Goal: Transaction & Acquisition: Book appointment/travel/reservation

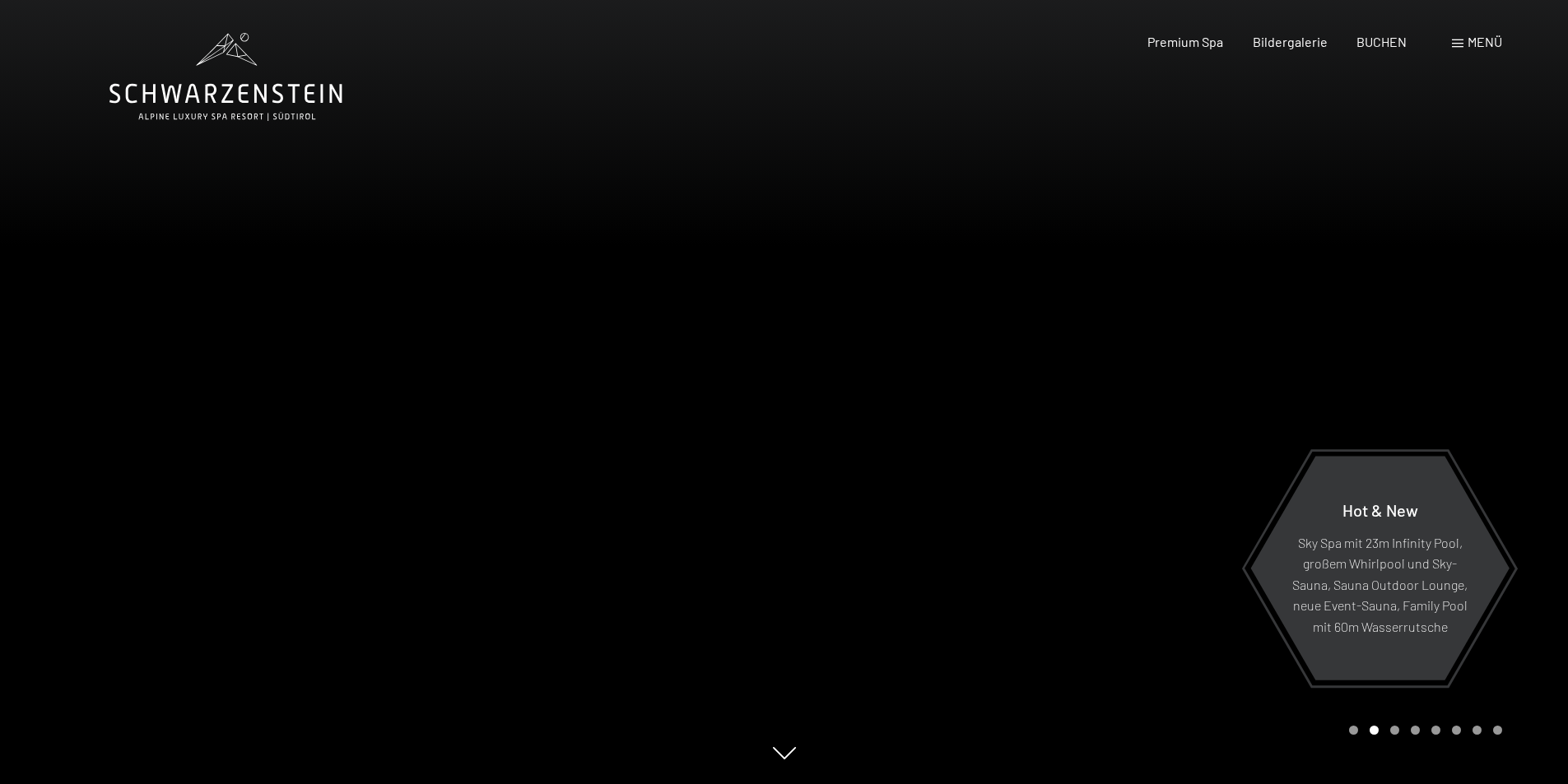
click at [1299, 287] on div at bounding box center [1176, 392] width 784 height 784
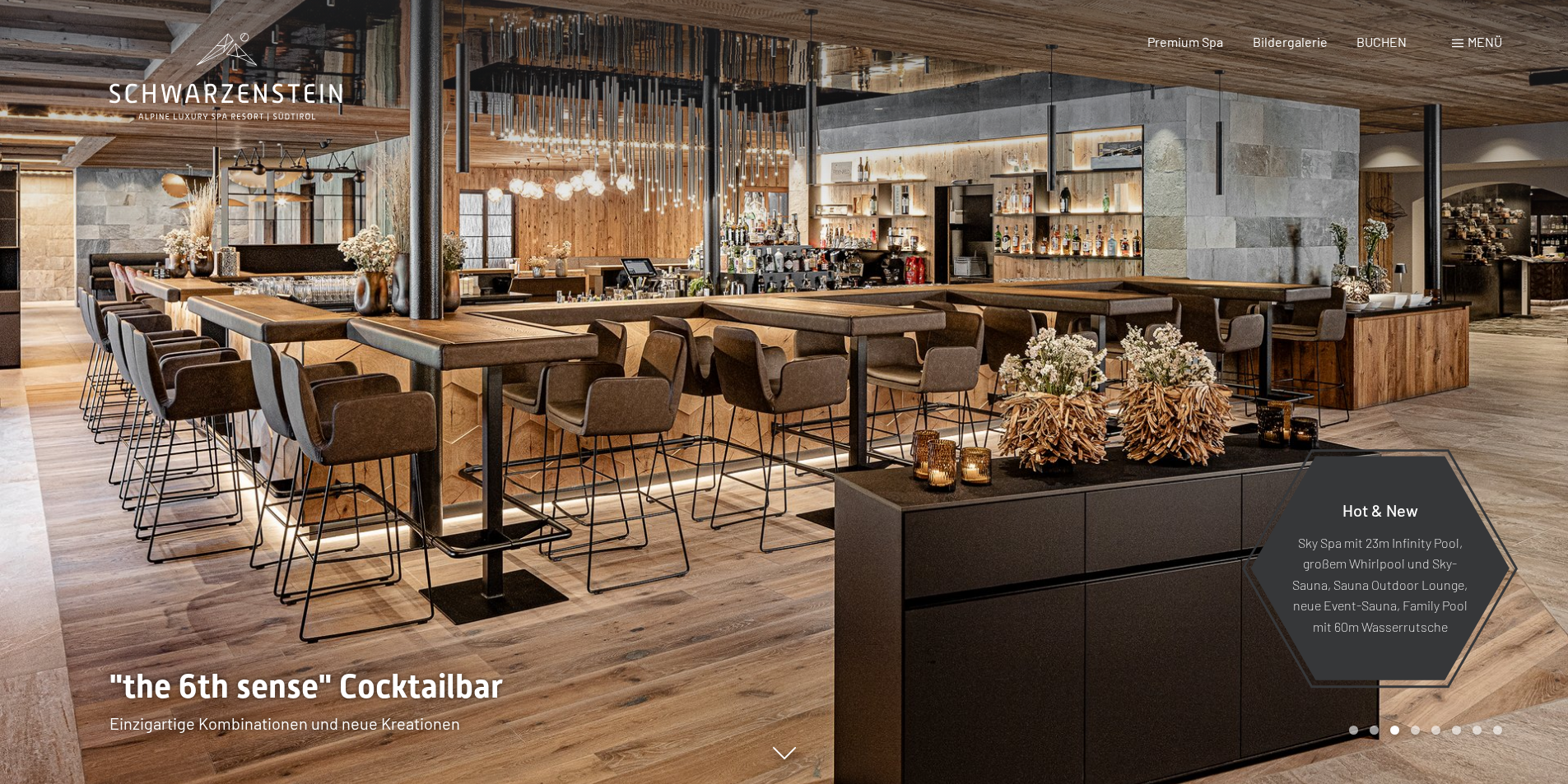
click at [1174, 157] on div at bounding box center [1176, 392] width 784 height 784
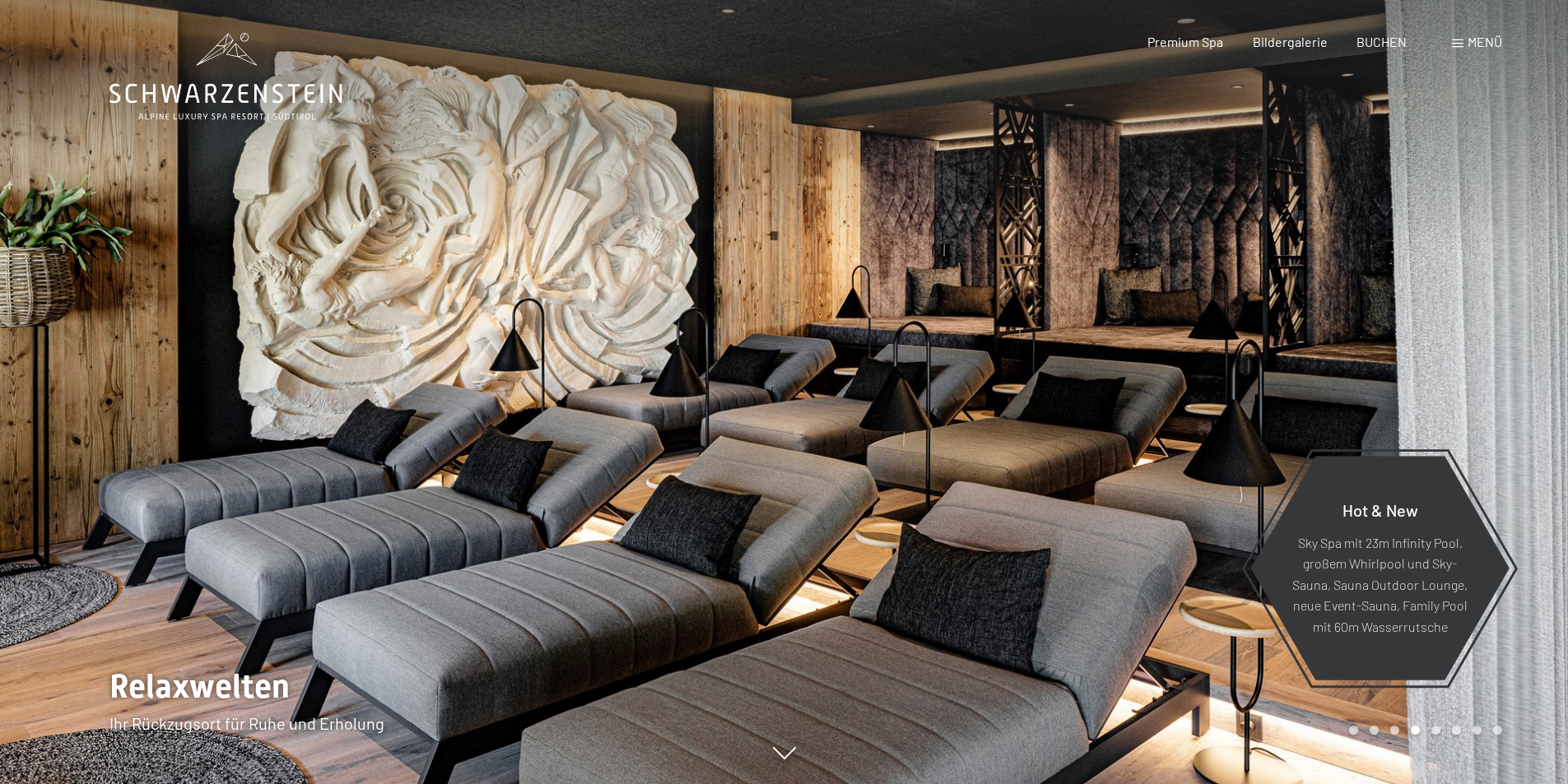
click at [1170, 174] on div at bounding box center [1176, 392] width 784 height 784
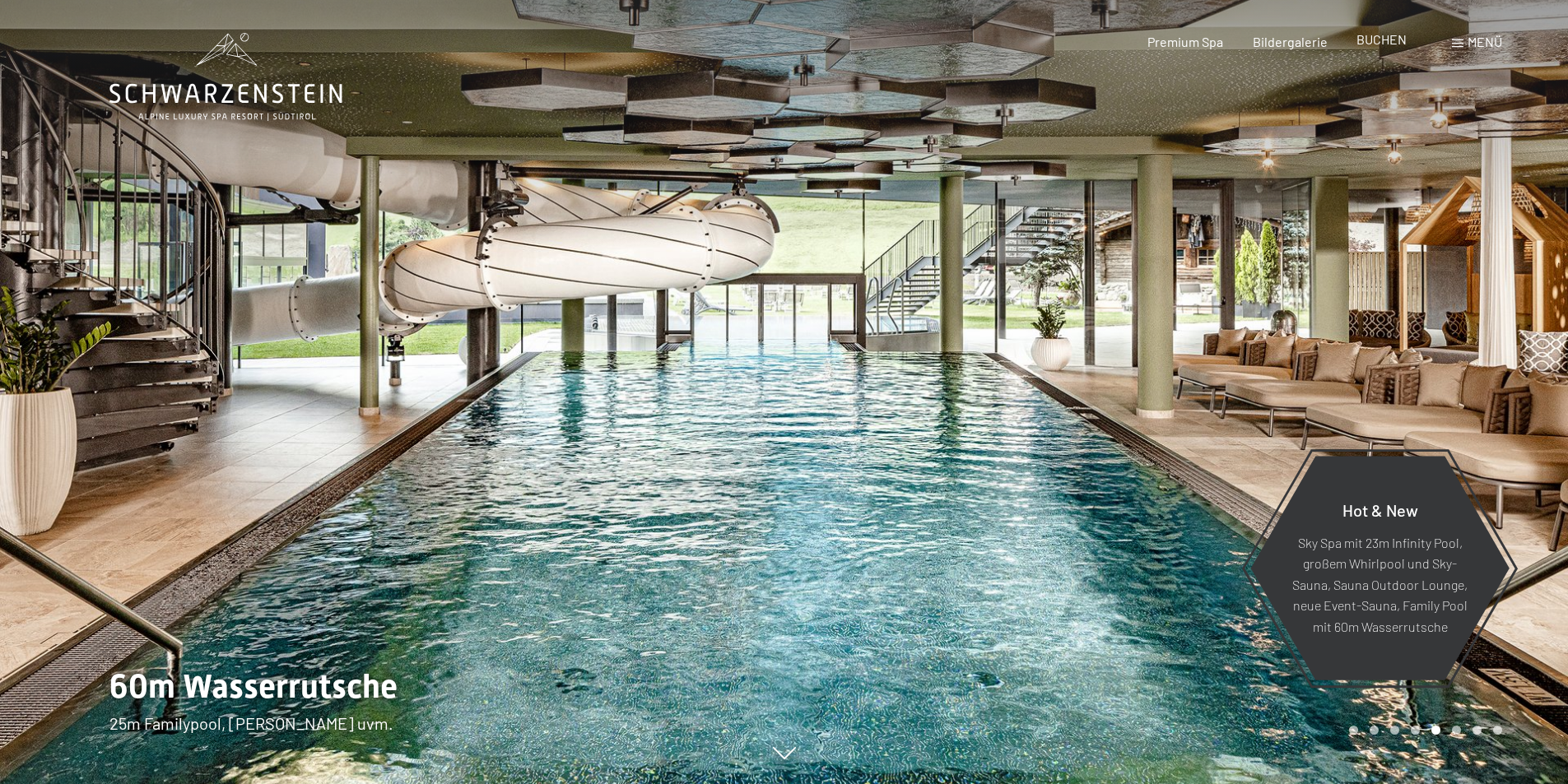
click at [1363, 41] on span "BUCHEN" at bounding box center [1381, 40] width 51 height 16
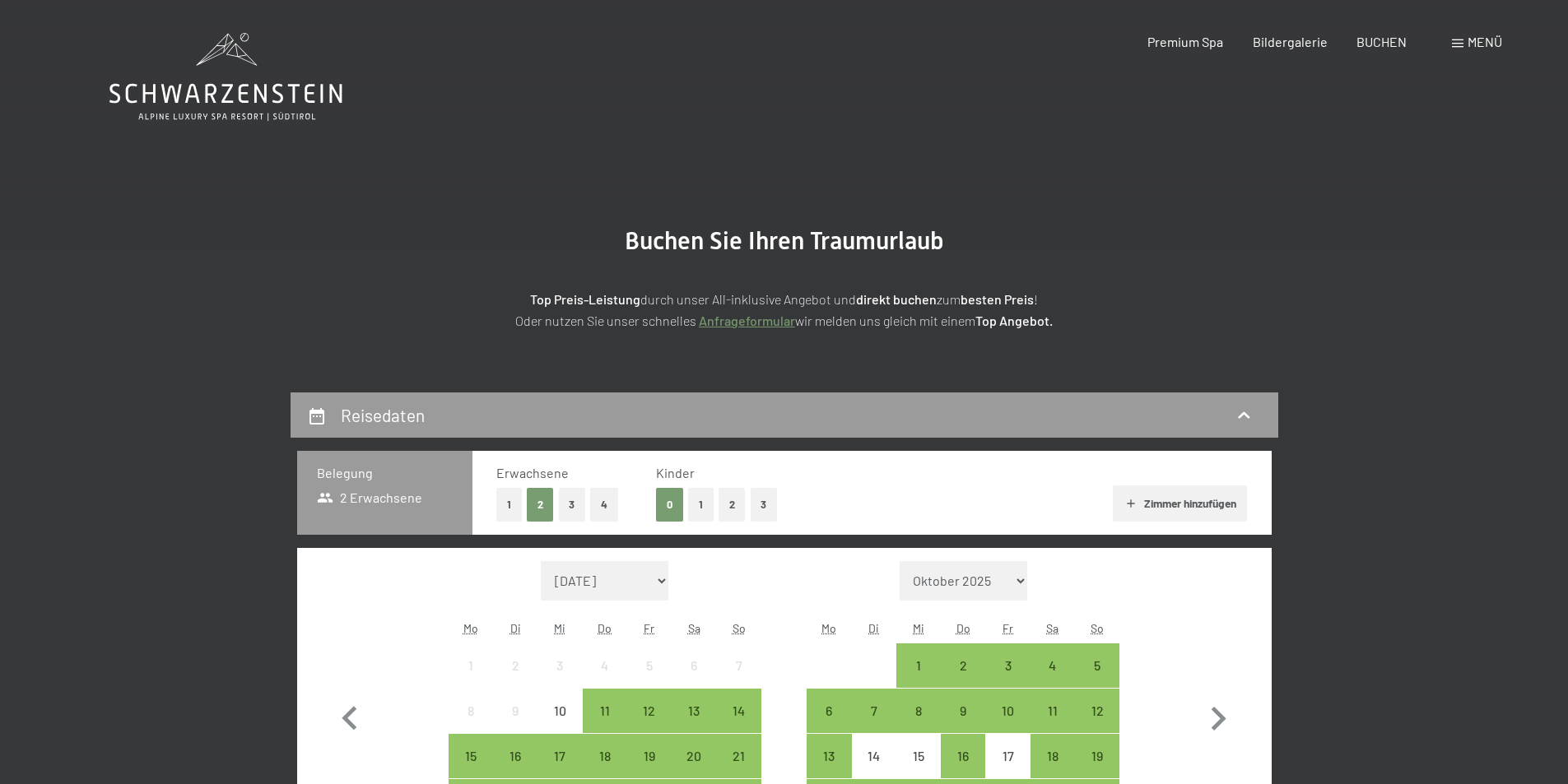
click at [1474, 38] on span "Menü" at bounding box center [1485, 42] width 35 height 16
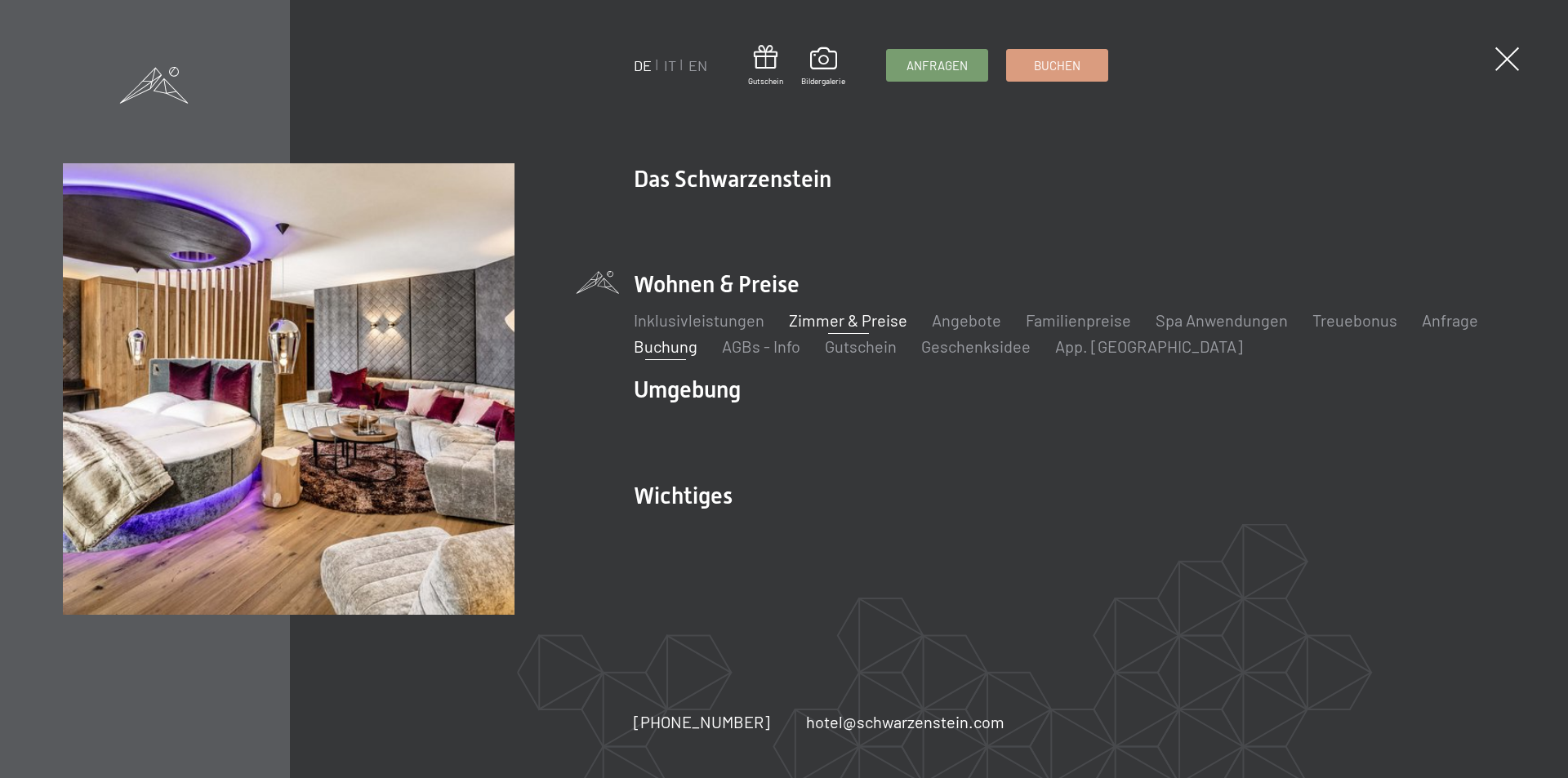
click at [813, 318] on link "Zimmer & Preise" at bounding box center [848, 320] width 118 height 20
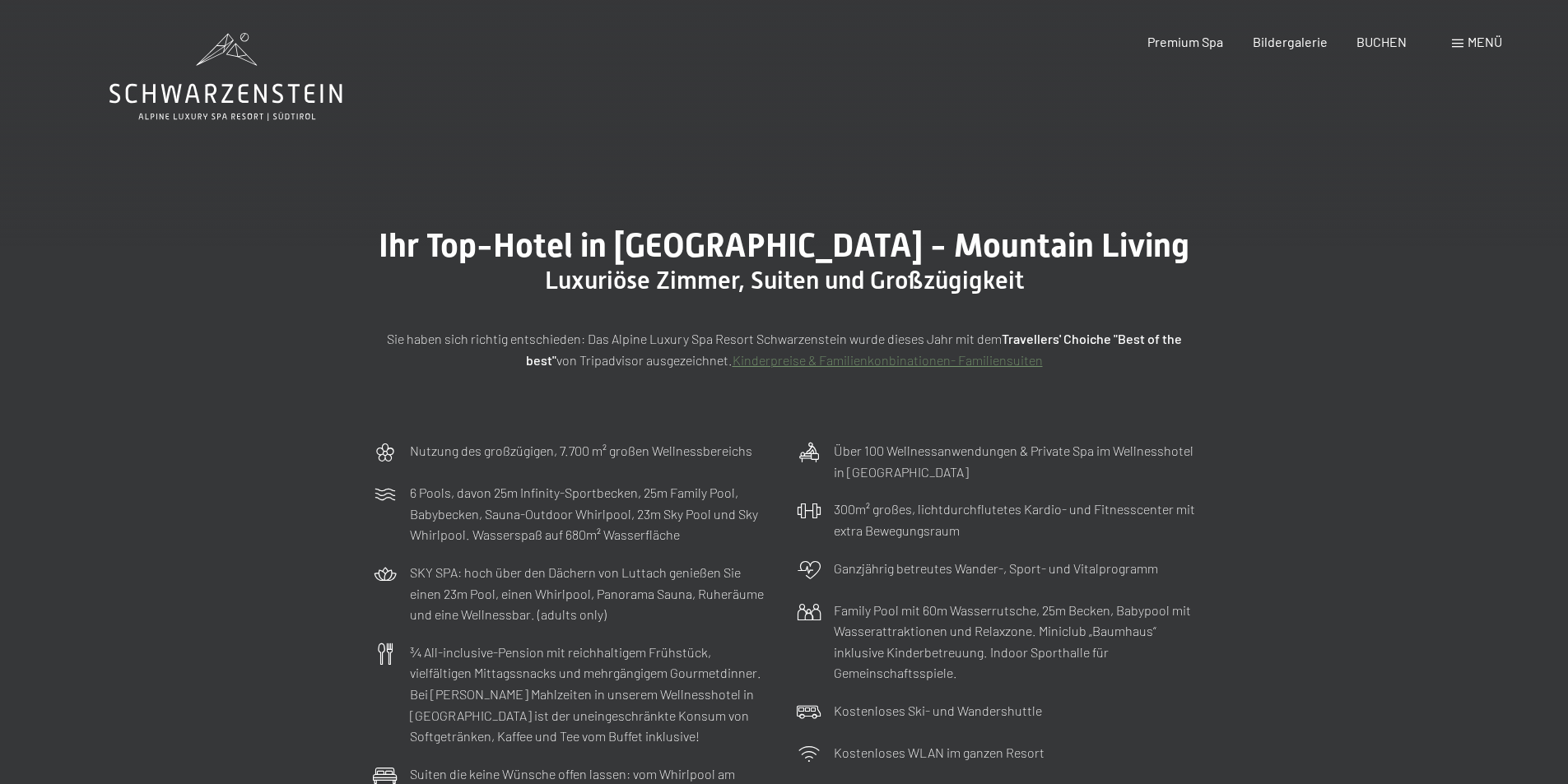
click at [1468, 39] on span "Menü" at bounding box center [1485, 42] width 35 height 16
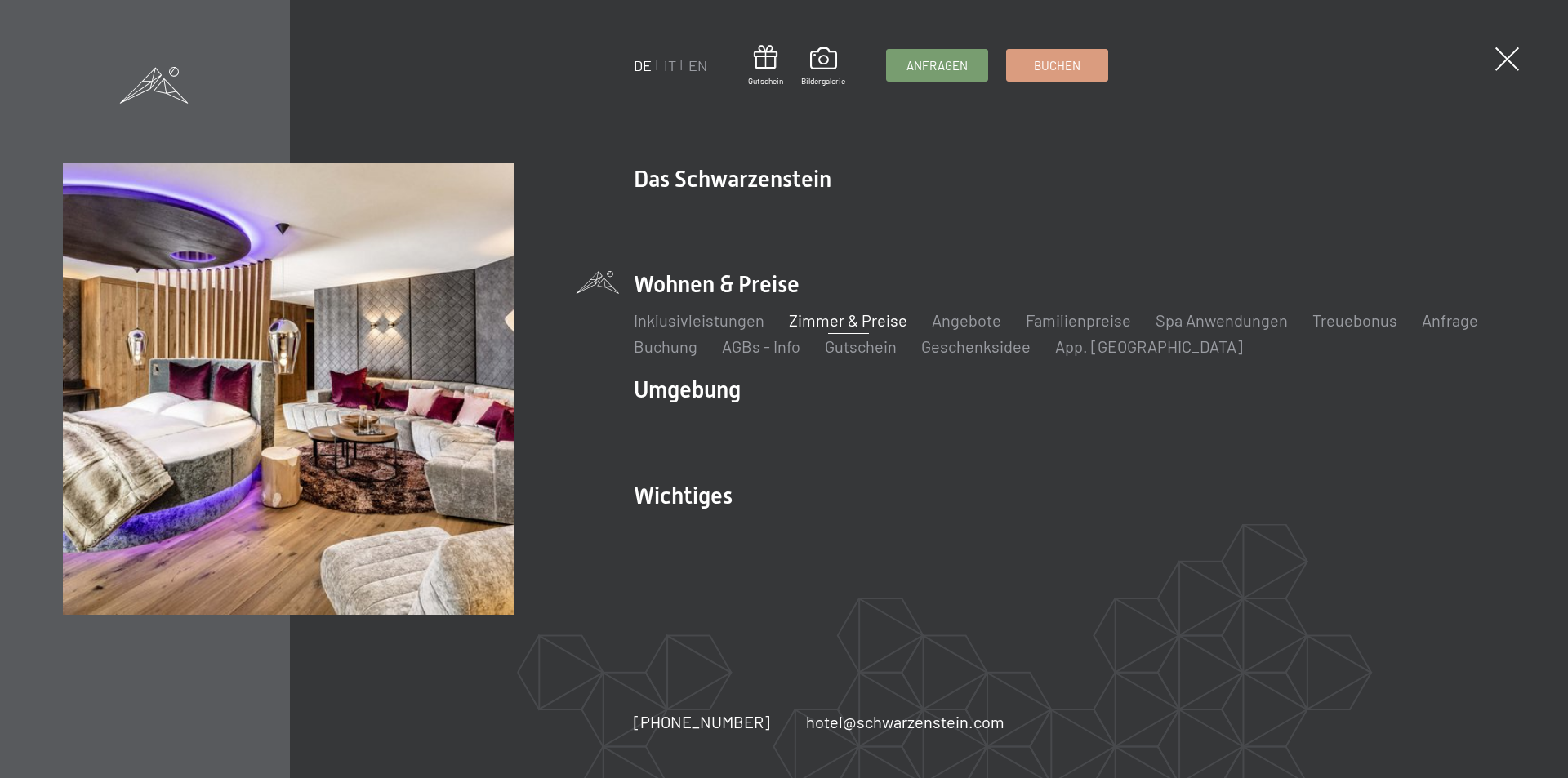
click at [833, 314] on link "Zimmer & Preise" at bounding box center [848, 320] width 118 height 20
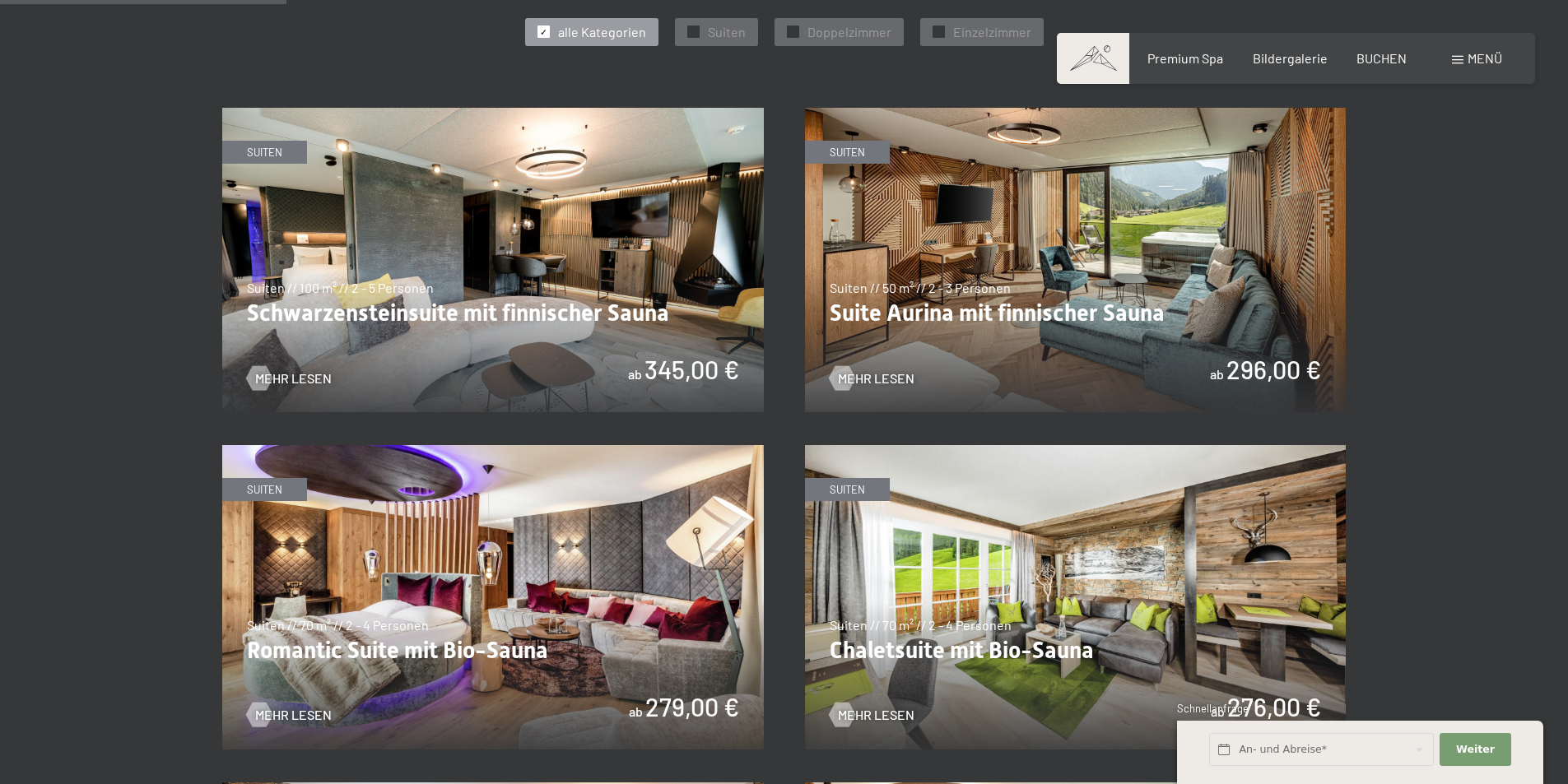
scroll to position [987, 0]
click at [469, 305] on img at bounding box center [493, 259] width 542 height 305
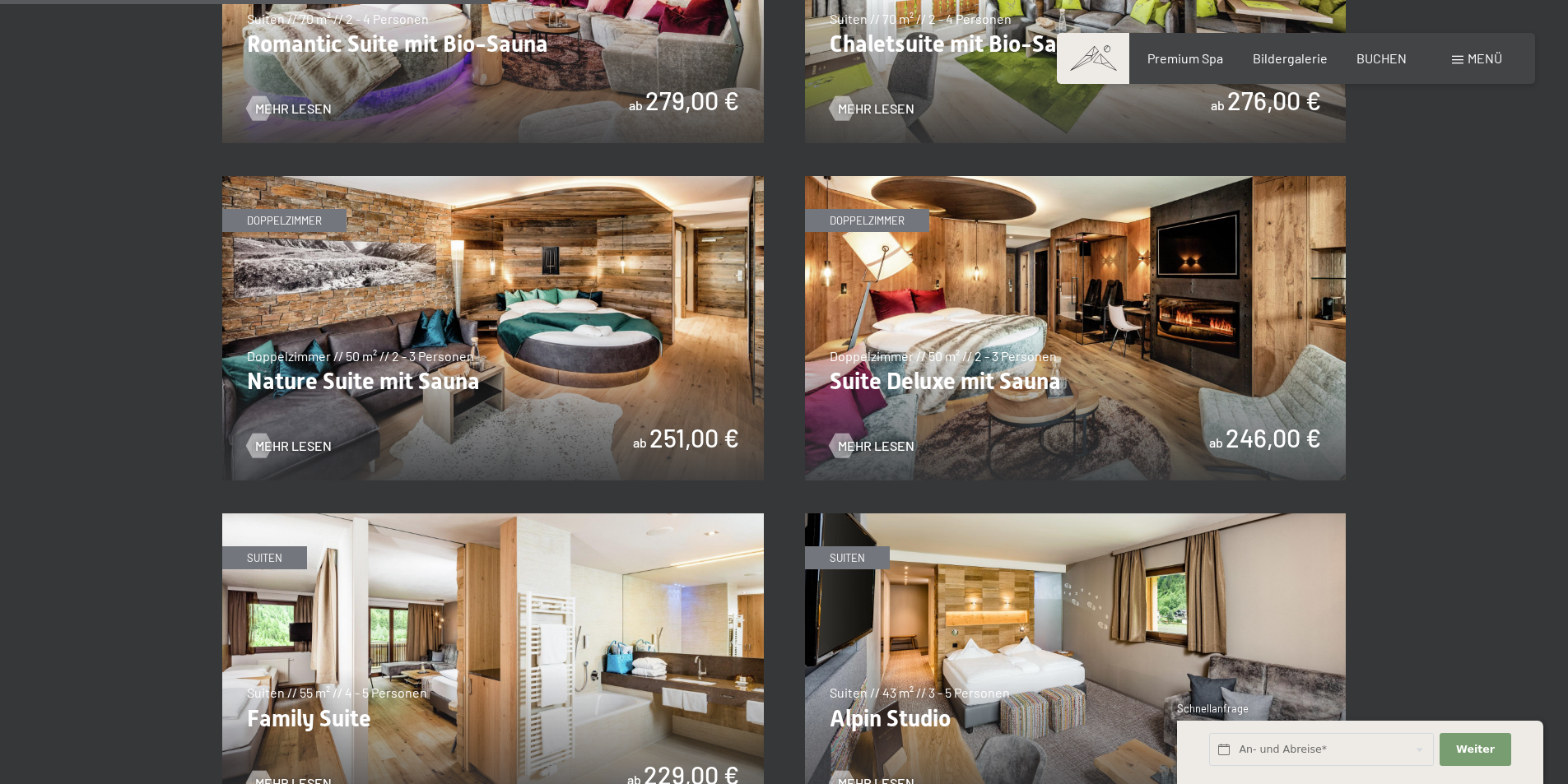
scroll to position [1564, 0]
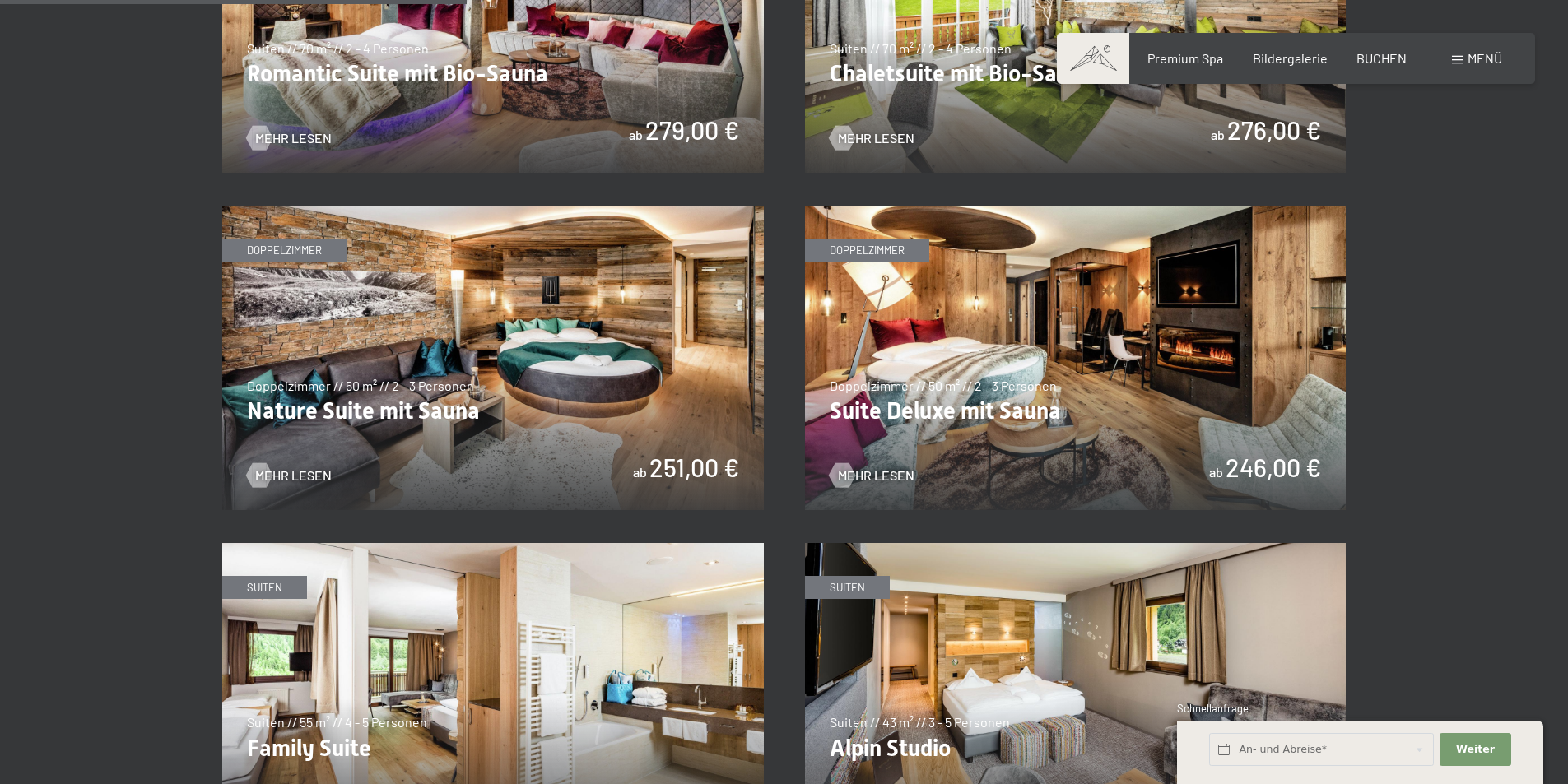
click at [594, 356] on img at bounding box center [493, 357] width 542 height 305
click at [1043, 364] on img at bounding box center [1076, 357] width 542 height 305
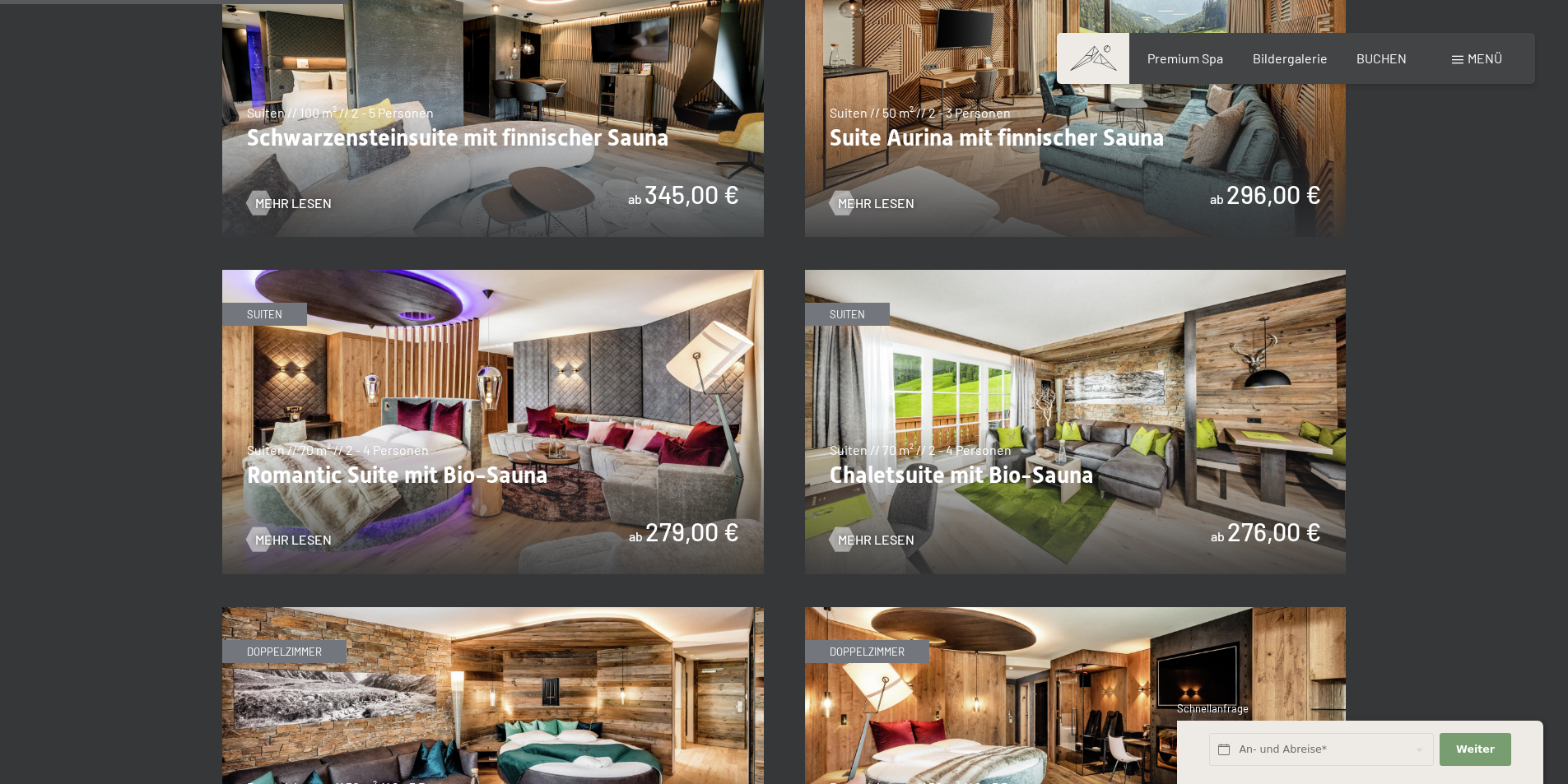
scroll to position [1152, 0]
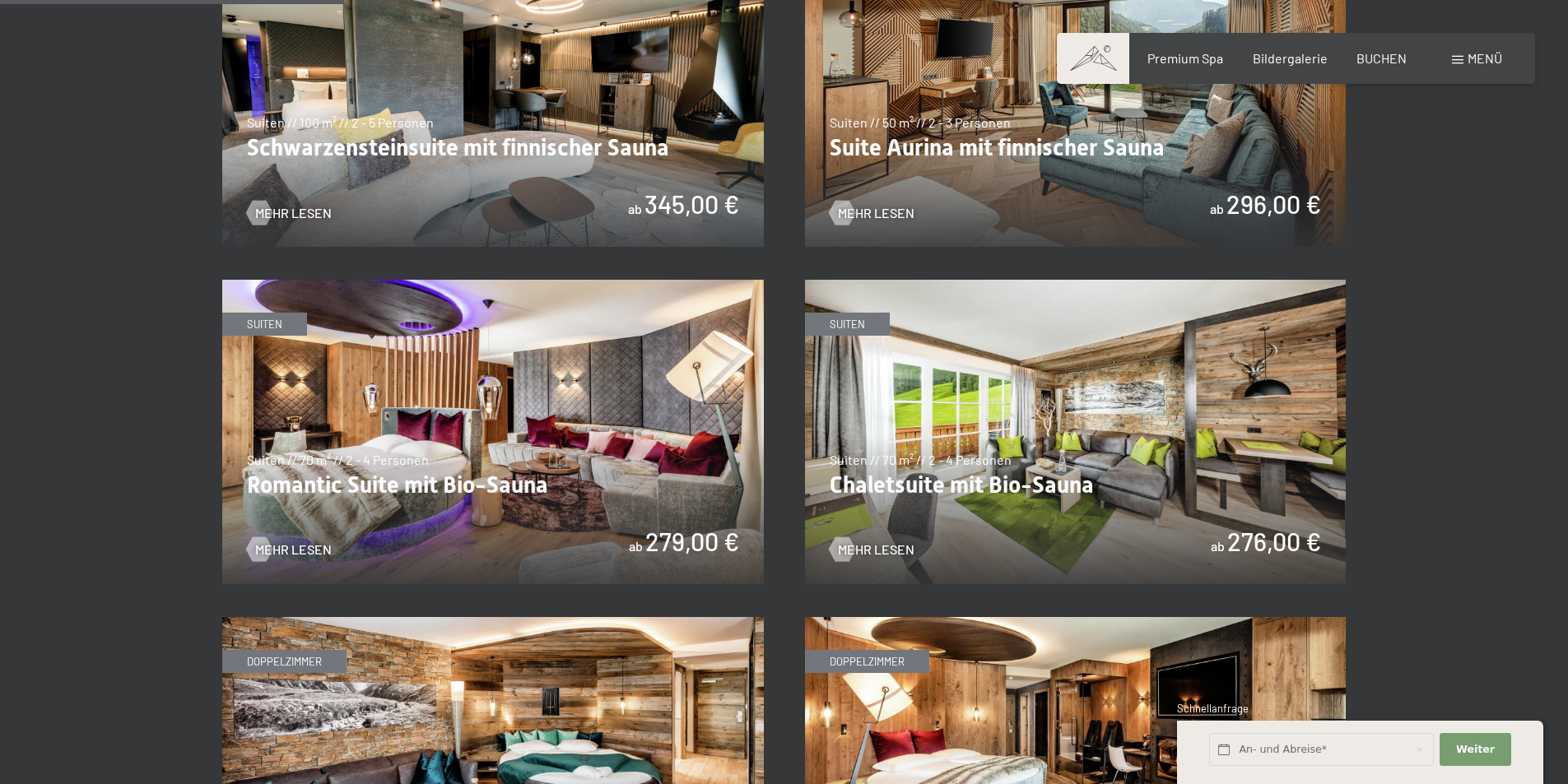
click at [692, 437] on span "Einwilligung Marketing*" at bounding box center [694, 440] width 136 height 17
click at [618, 437] on input "Einwilligung Marketing*" at bounding box center [609, 440] width 17 height 17
checkbox input "false"
click at [562, 456] on img at bounding box center [493, 432] width 542 height 305
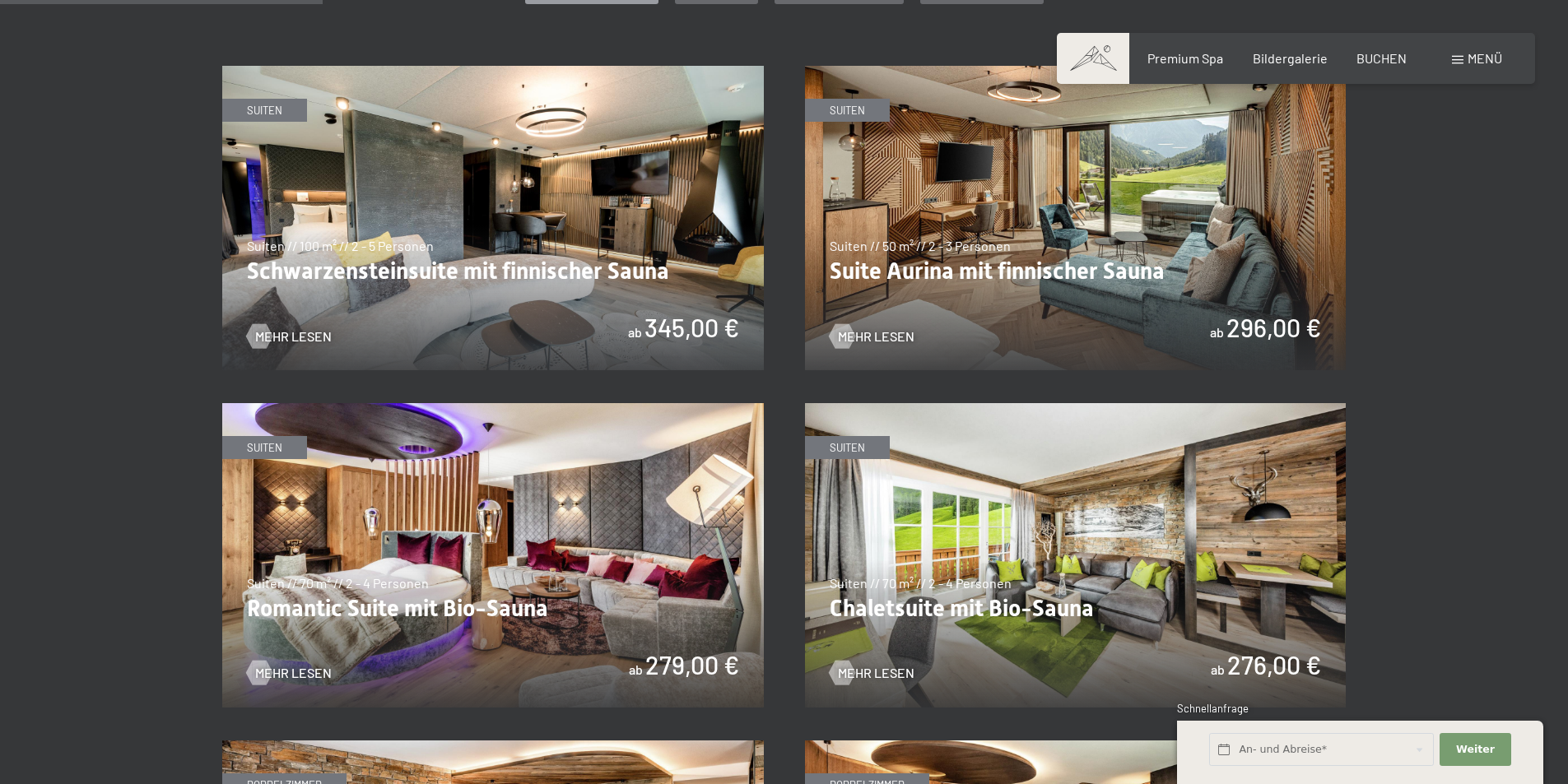
scroll to position [905, 0]
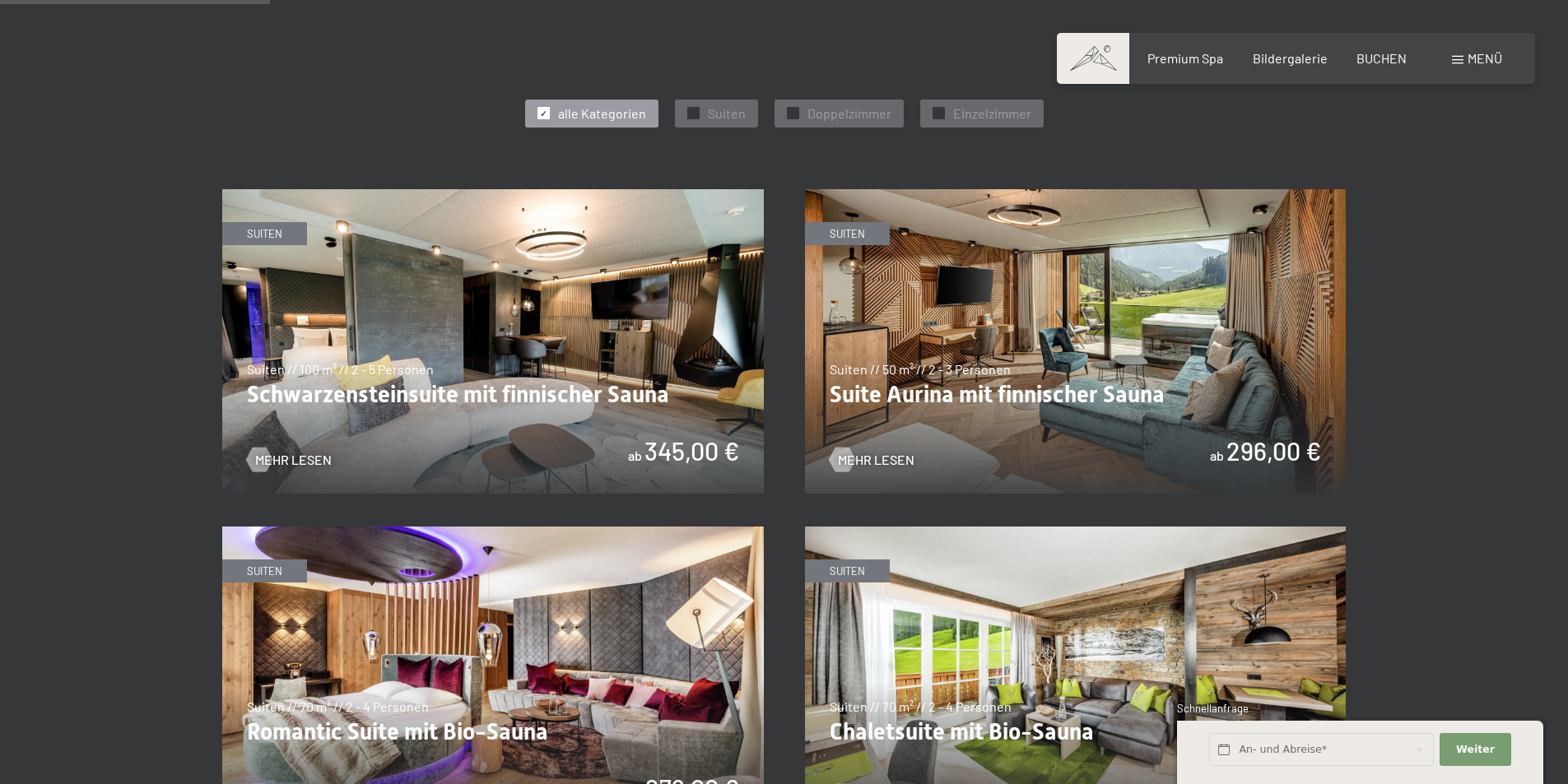
click at [1148, 358] on img at bounding box center [1076, 341] width 542 height 305
click at [679, 364] on img at bounding box center [493, 341] width 542 height 305
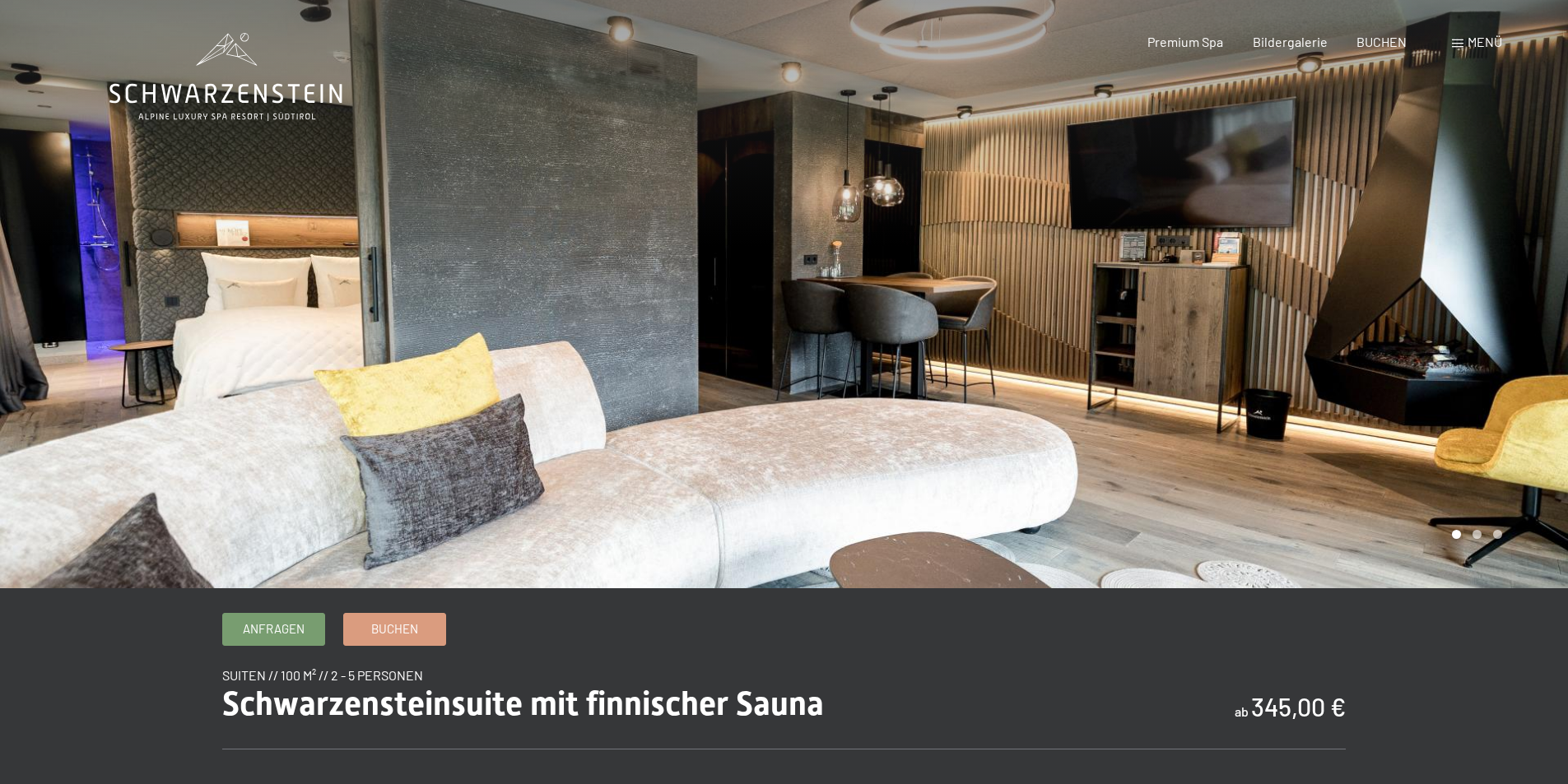
click at [1375, 330] on div at bounding box center [1176, 294] width 784 height 588
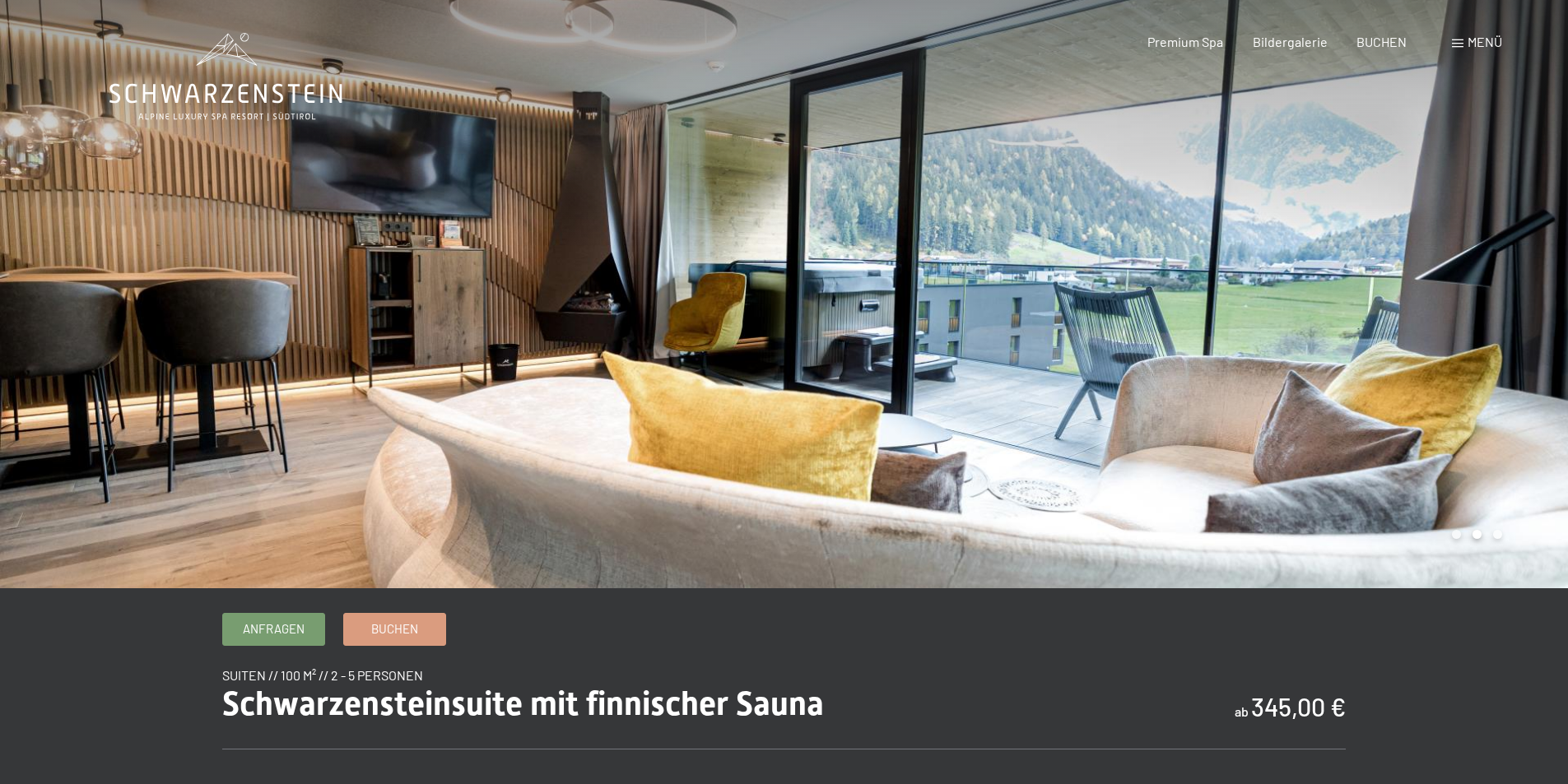
click at [1374, 332] on div at bounding box center [1176, 294] width 784 height 588
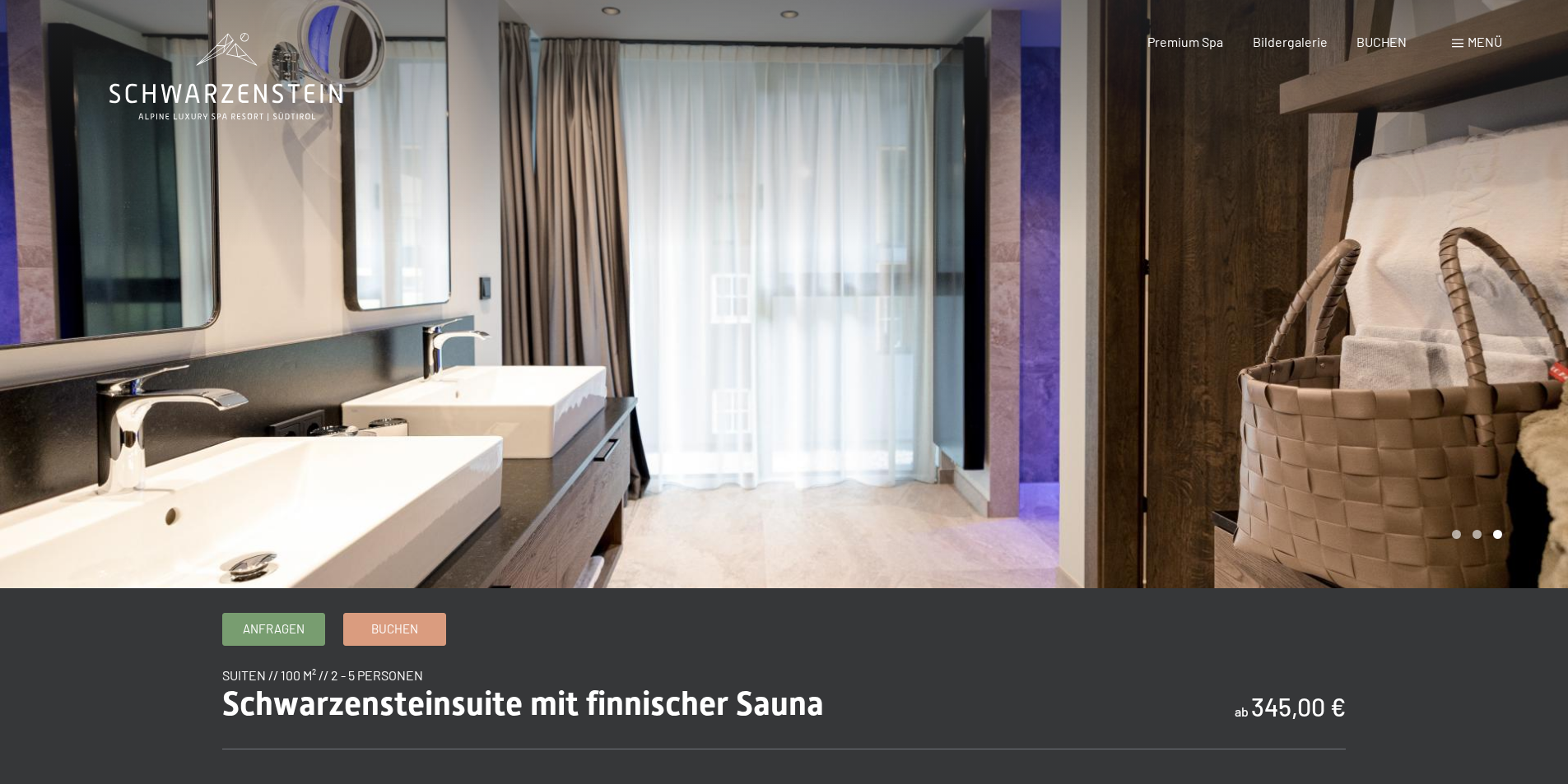
click at [1374, 332] on div at bounding box center [1176, 294] width 784 height 588
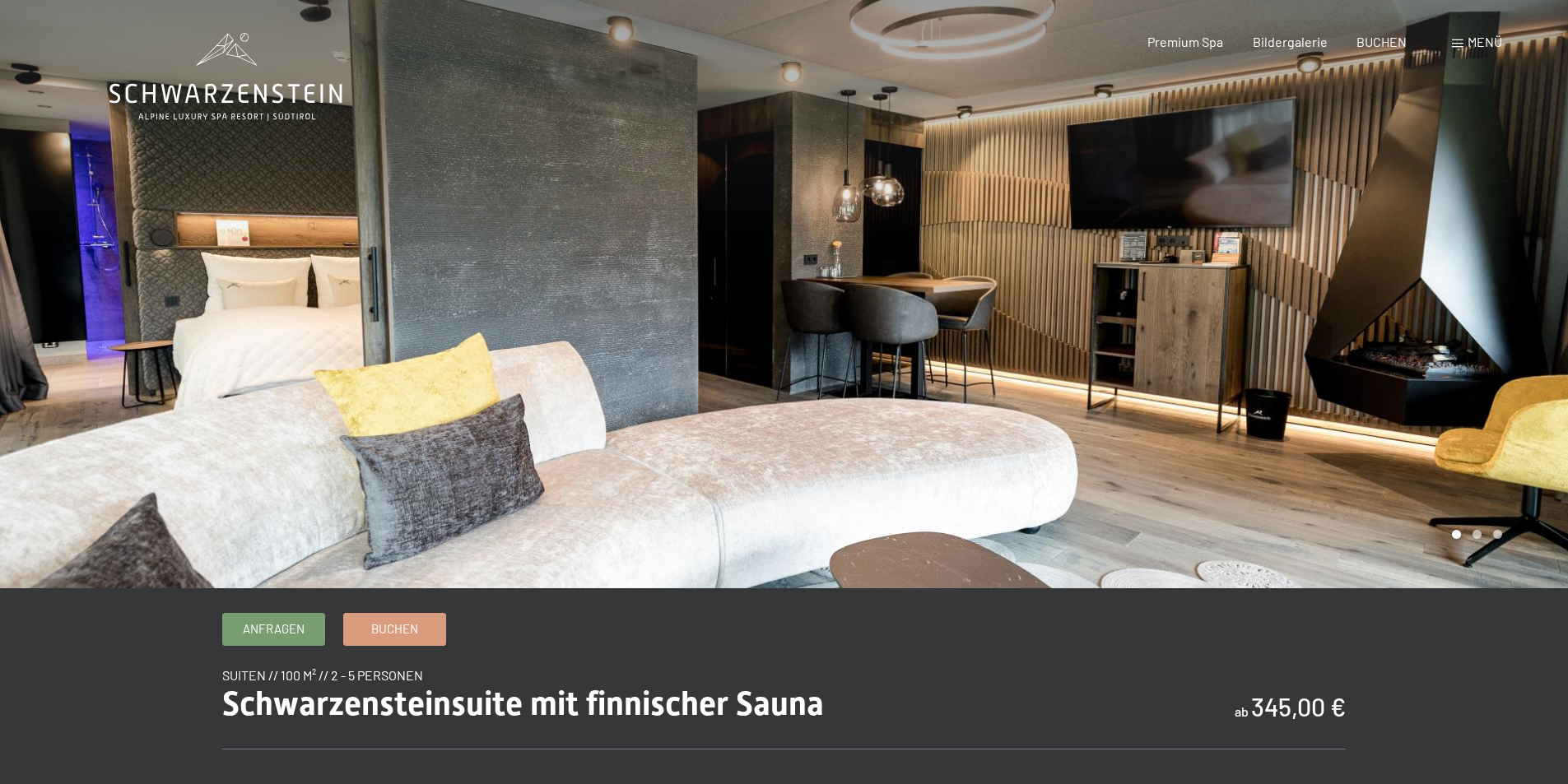
click at [1374, 332] on div at bounding box center [1176, 294] width 784 height 588
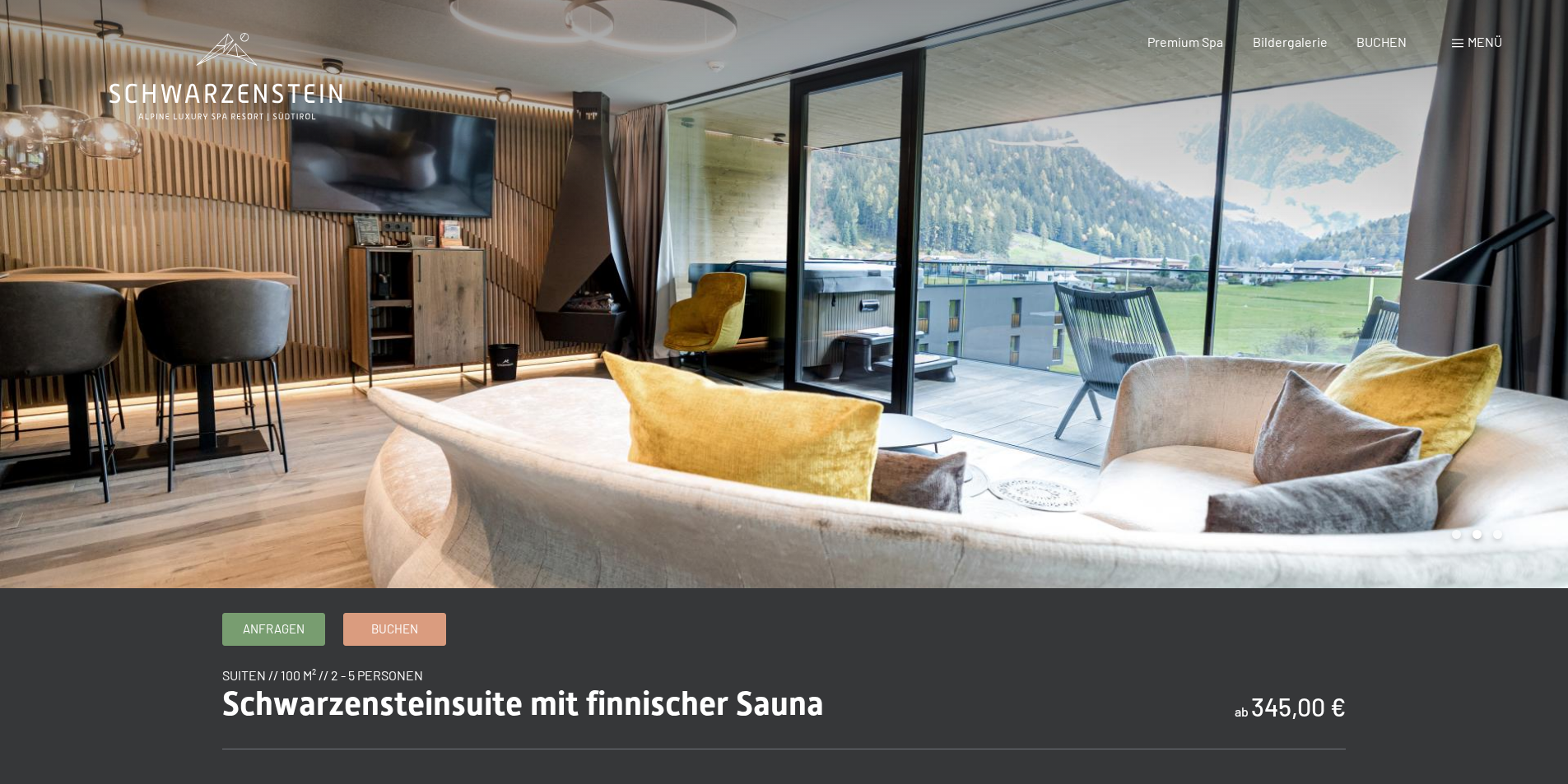
click at [1374, 332] on div at bounding box center [1176, 294] width 784 height 588
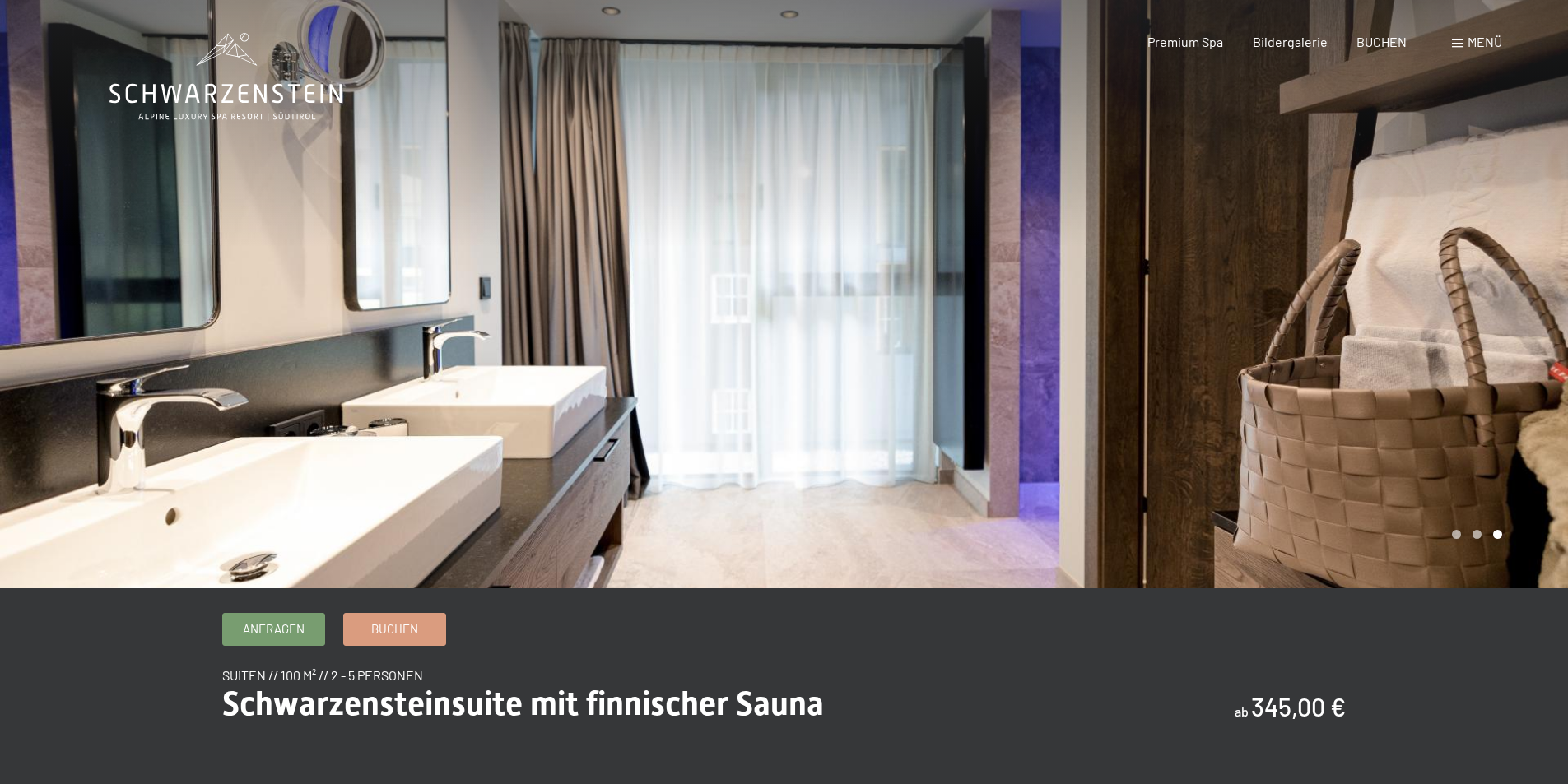
click at [1374, 332] on div at bounding box center [1176, 294] width 784 height 588
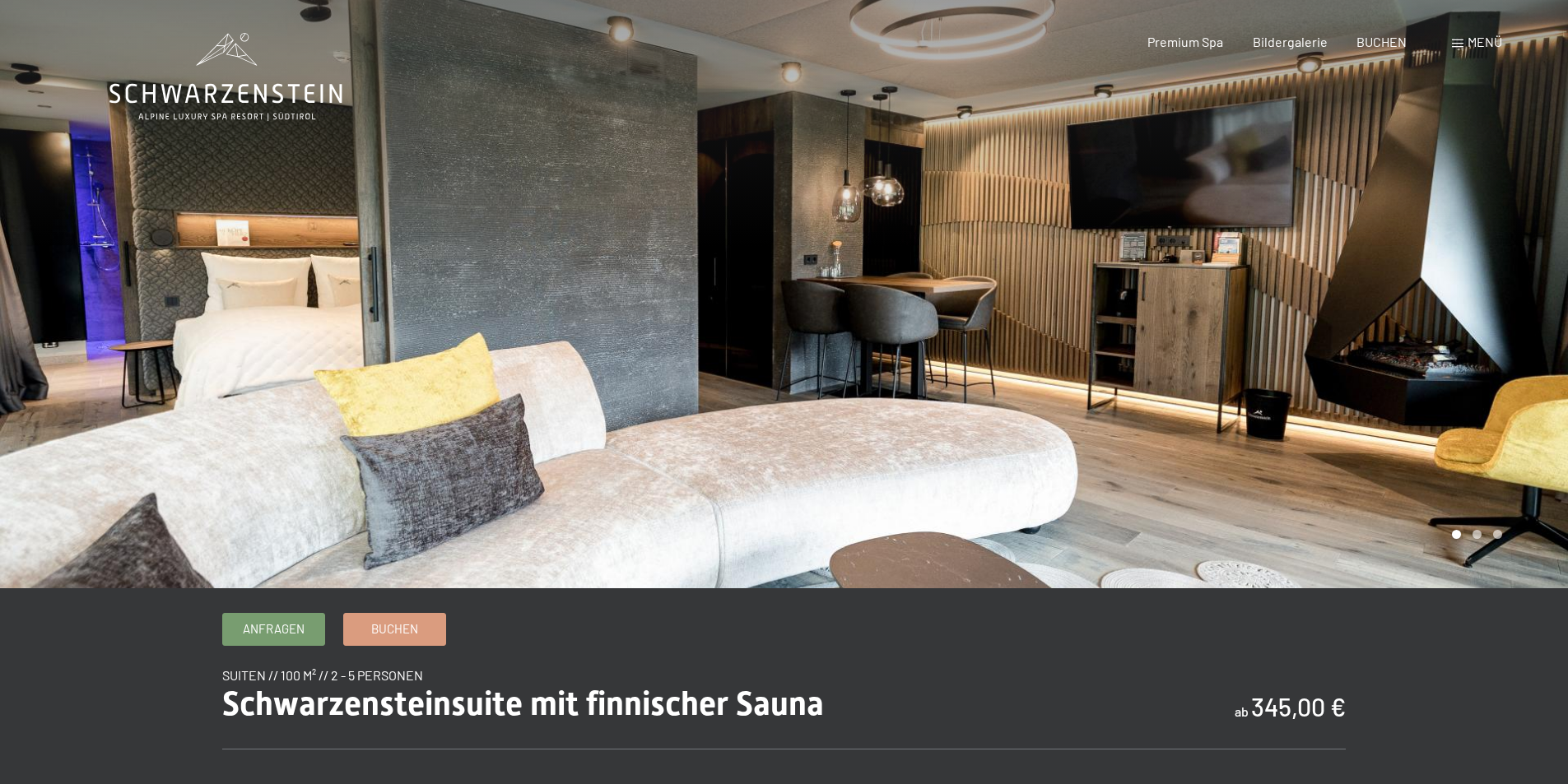
click at [1413, 326] on div at bounding box center [1176, 294] width 784 height 588
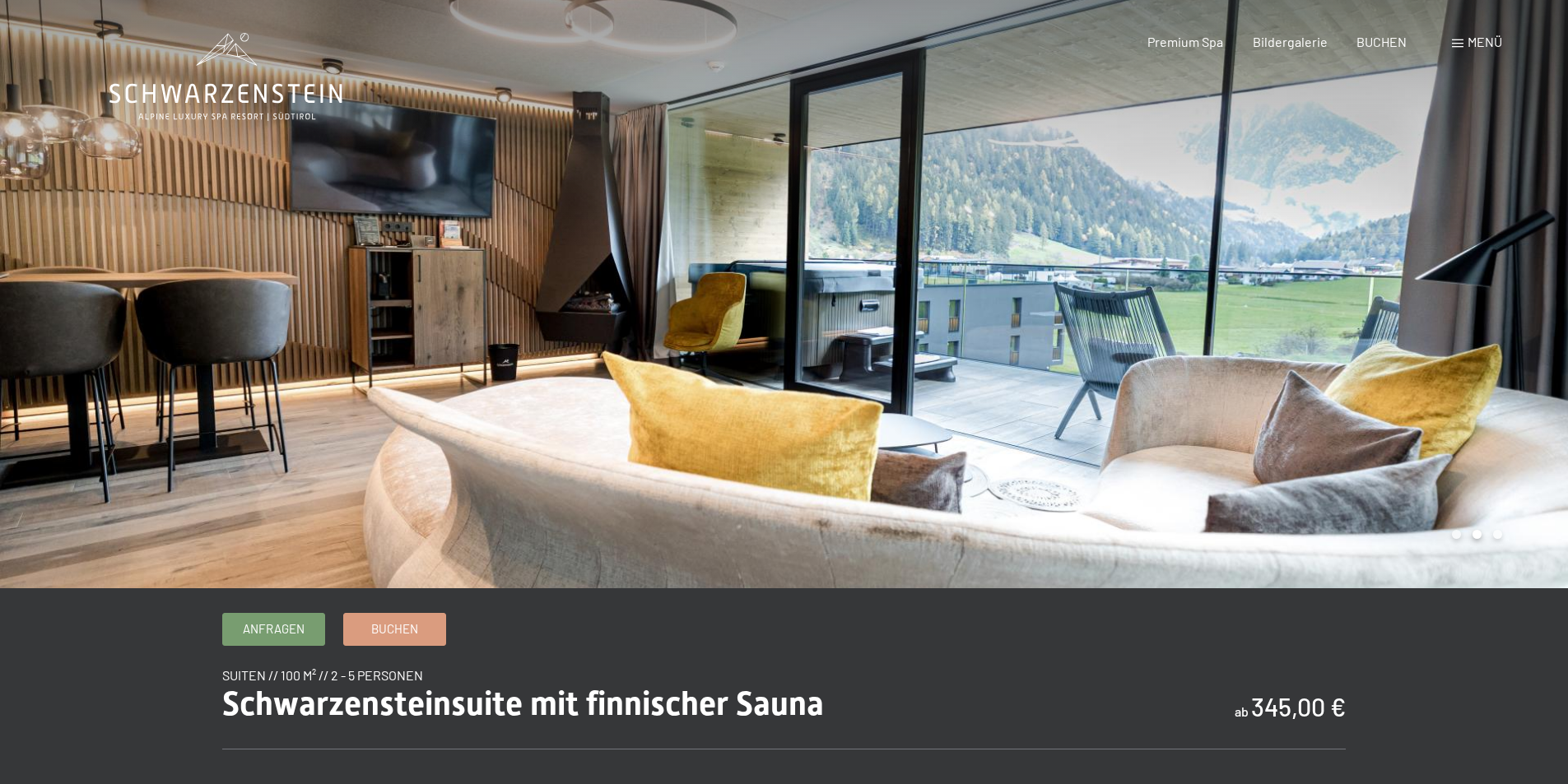
click at [1413, 326] on div at bounding box center [1176, 294] width 784 height 588
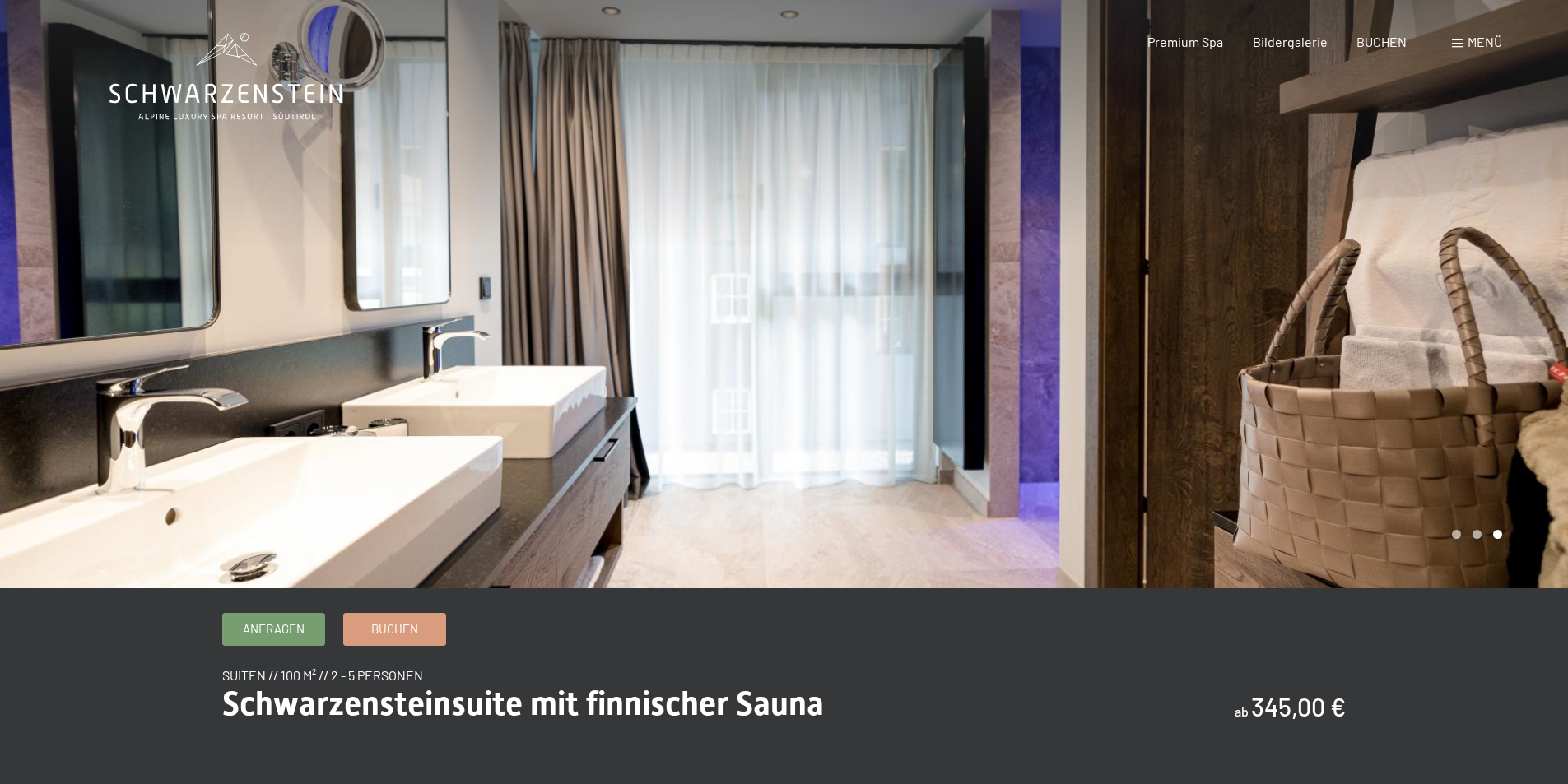
click at [1413, 326] on div at bounding box center [1176, 294] width 784 height 588
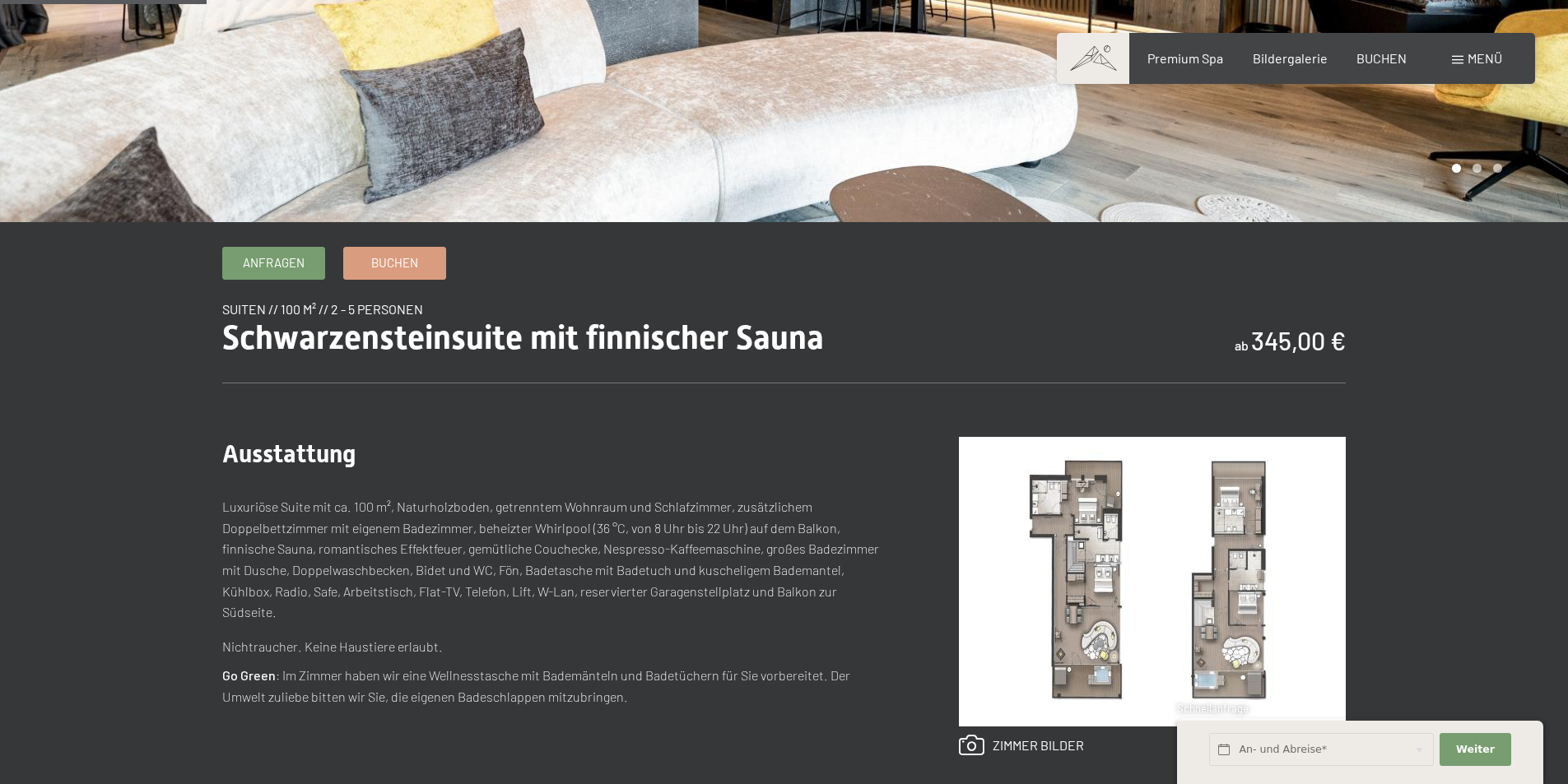
scroll to position [494, 0]
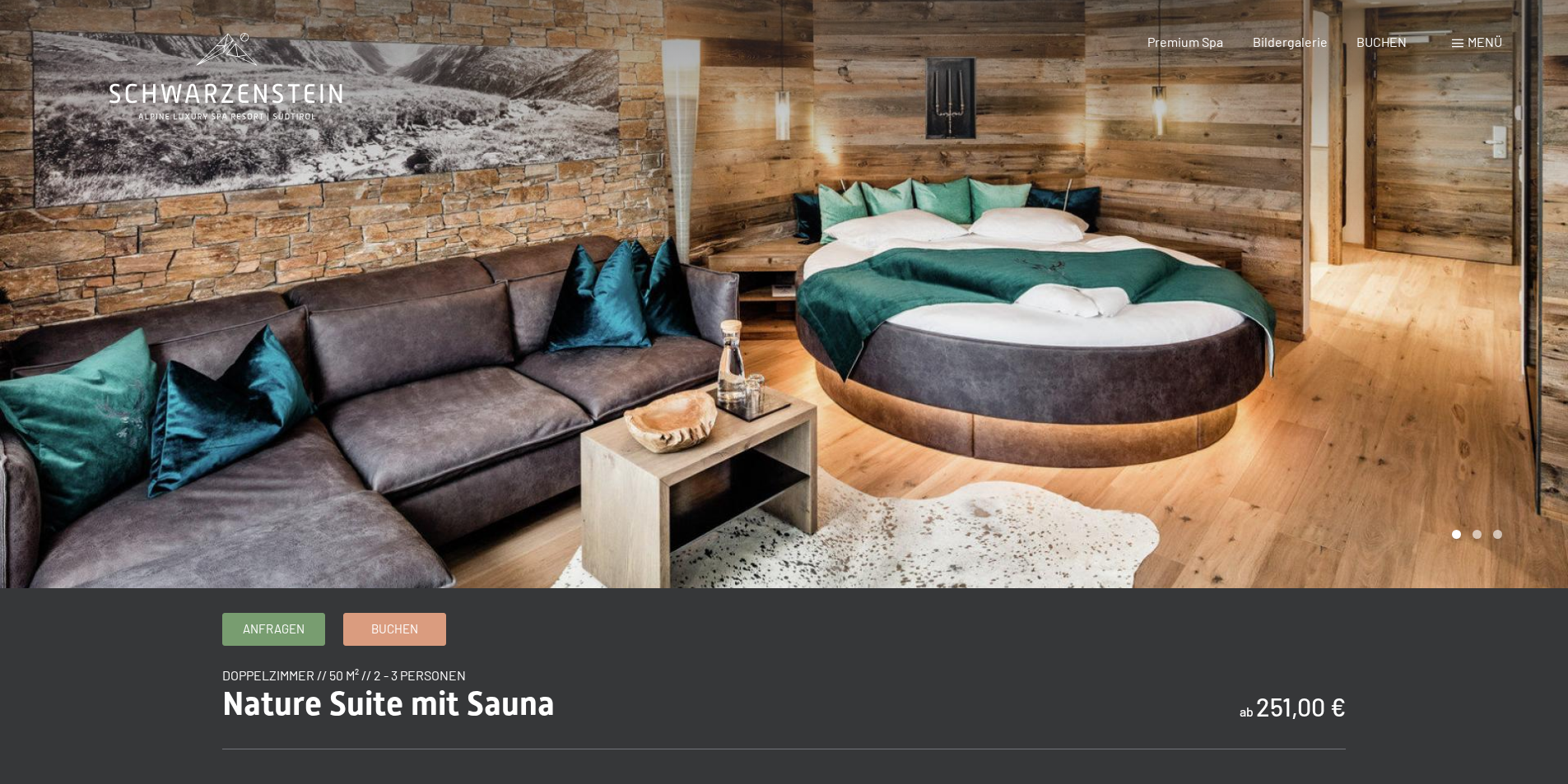
click at [1198, 311] on div at bounding box center [1176, 294] width 784 height 588
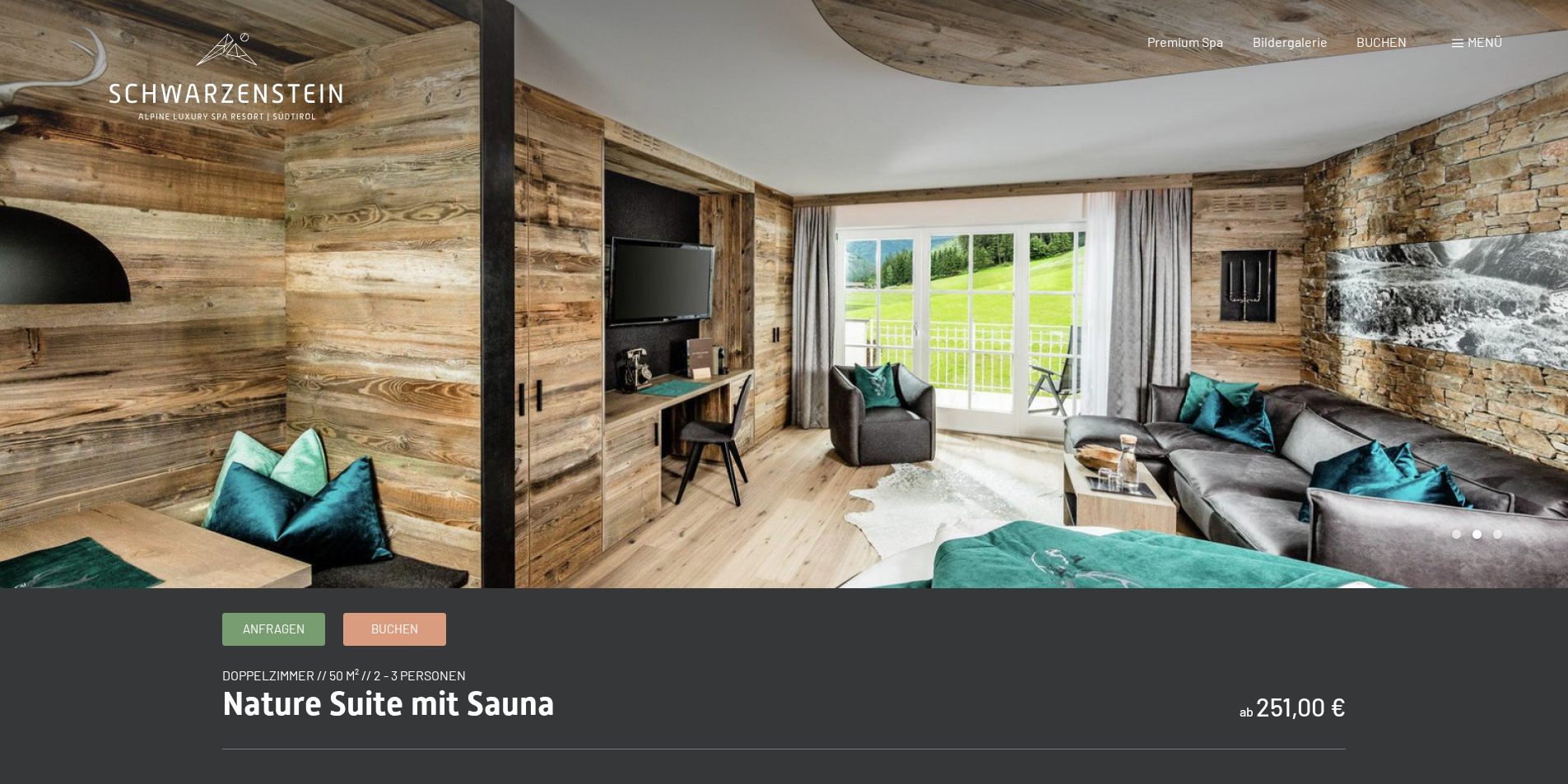
click at [1195, 312] on div at bounding box center [1176, 294] width 784 height 588
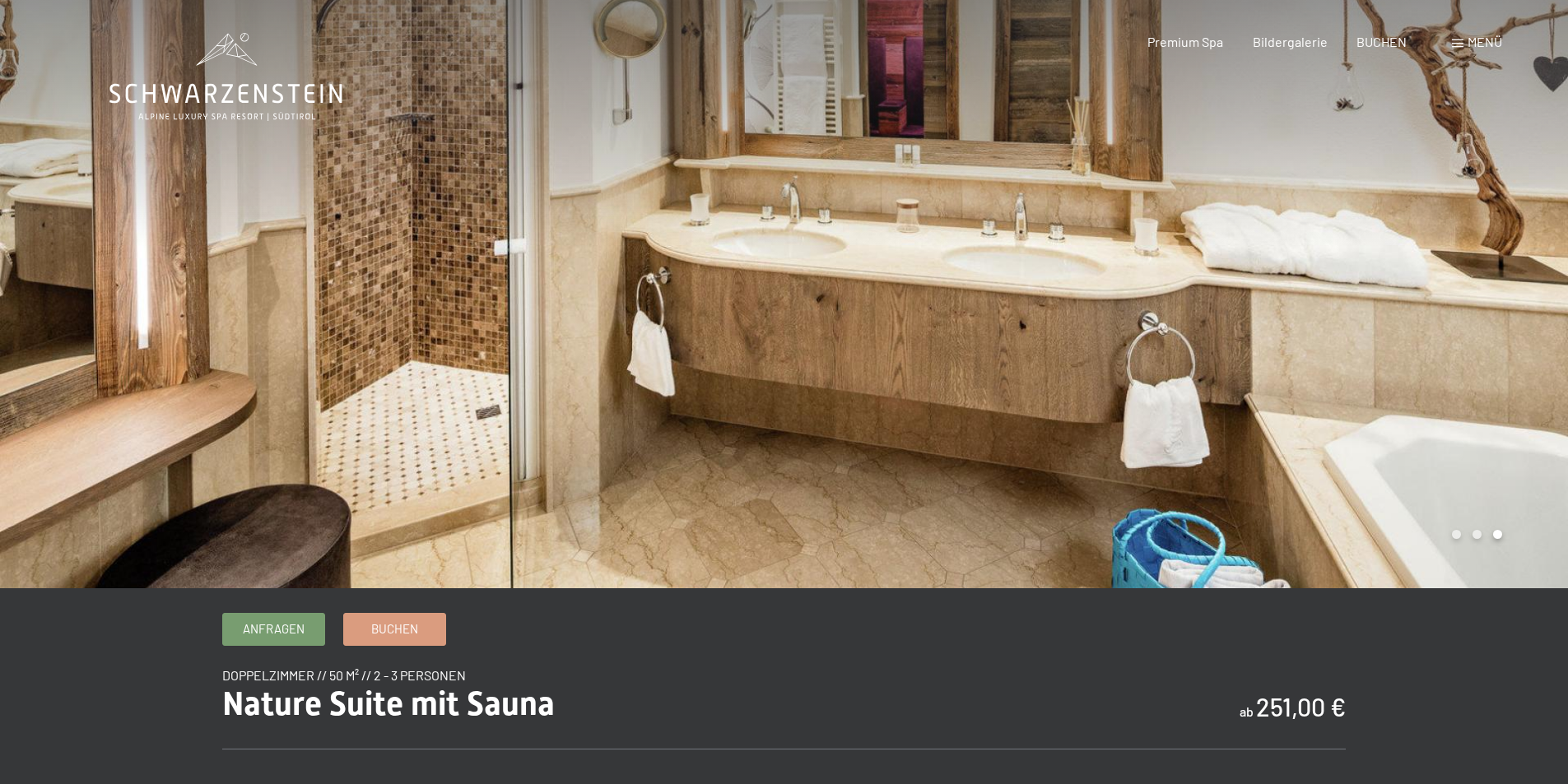
click at [1195, 312] on div at bounding box center [1176, 294] width 784 height 588
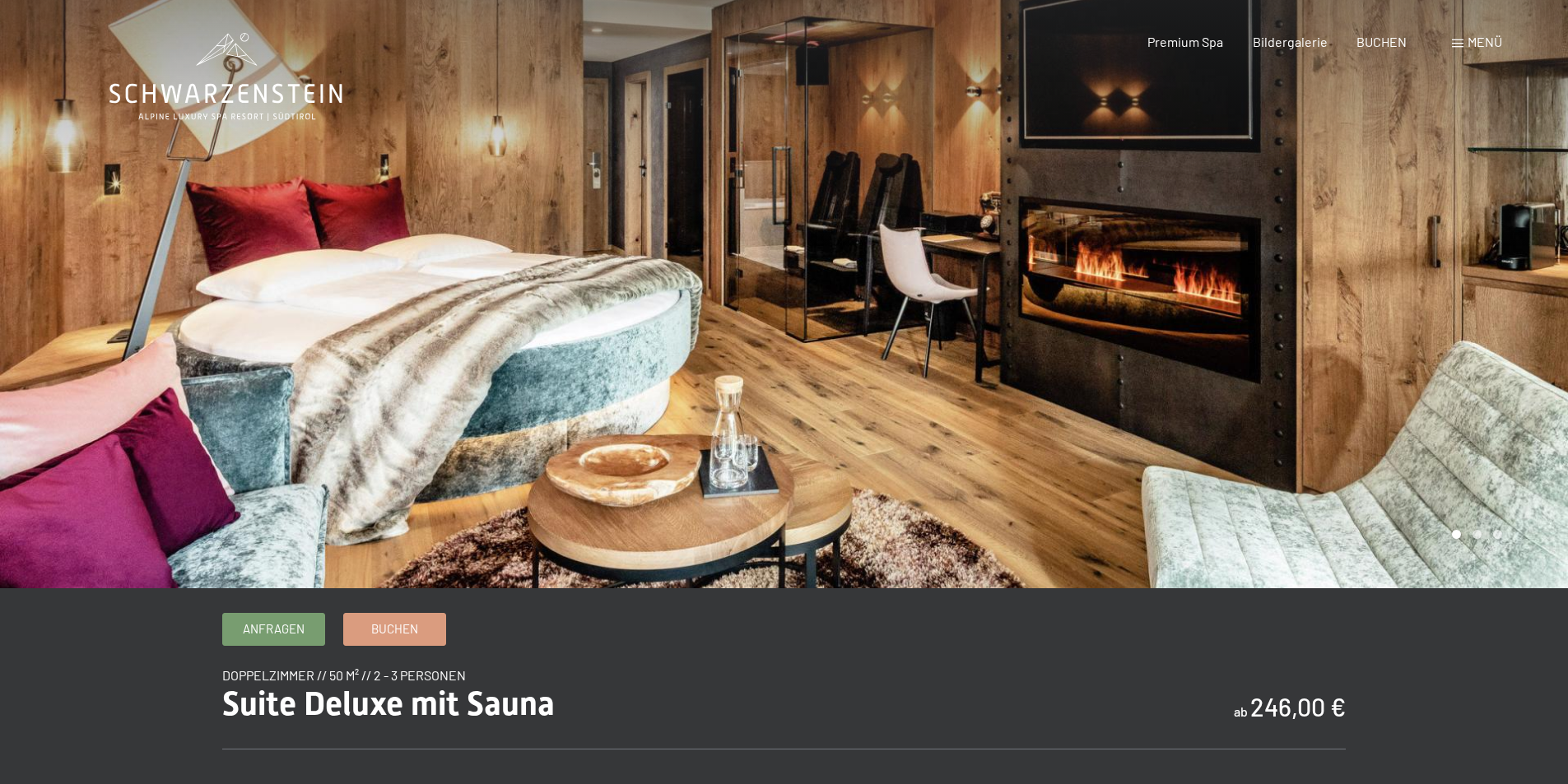
click at [1501, 302] on div at bounding box center [1176, 294] width 784 height 588
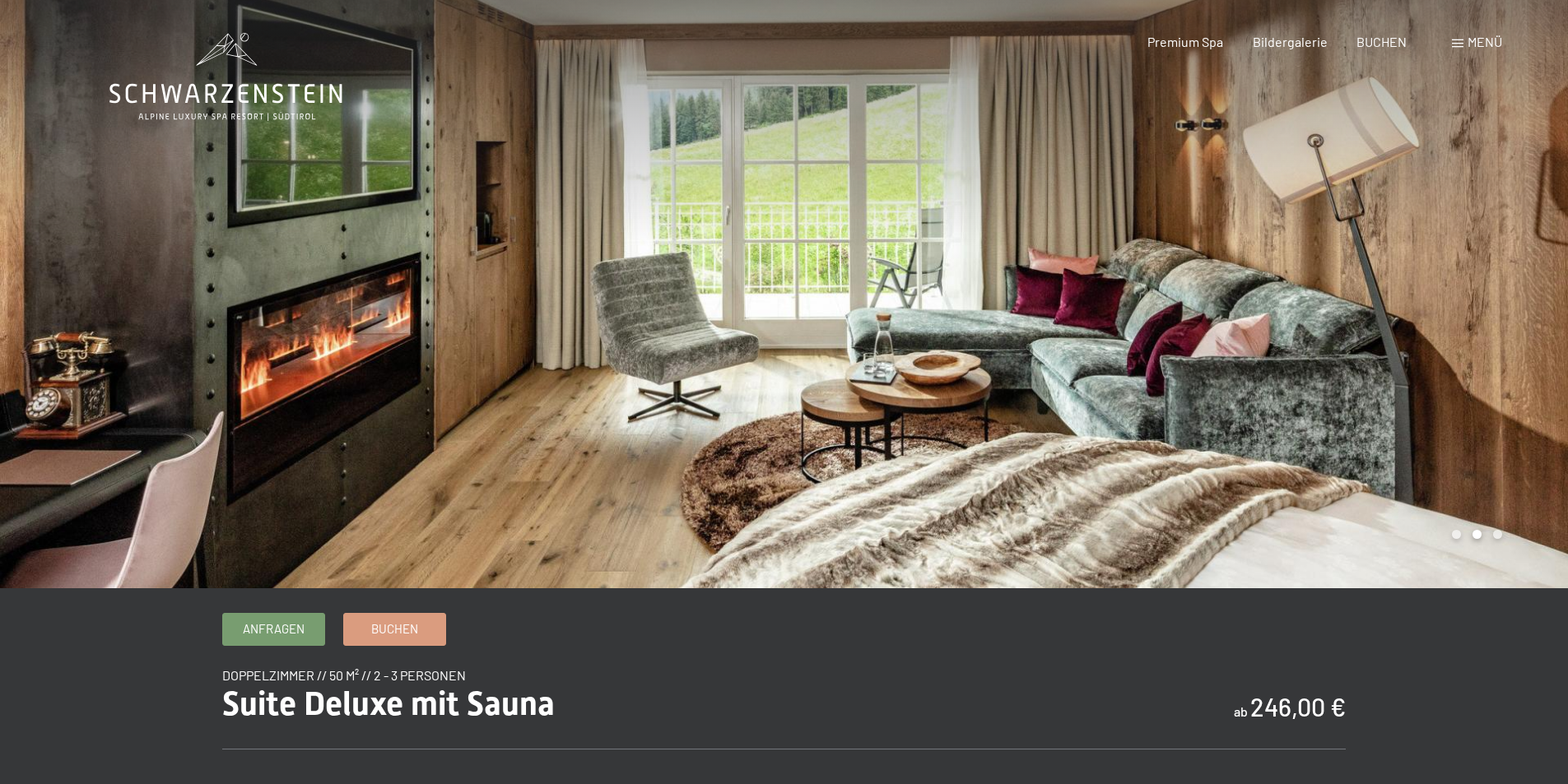
click at [1501, 302] on div at bounding box center [1176, 294] width 784 height 588
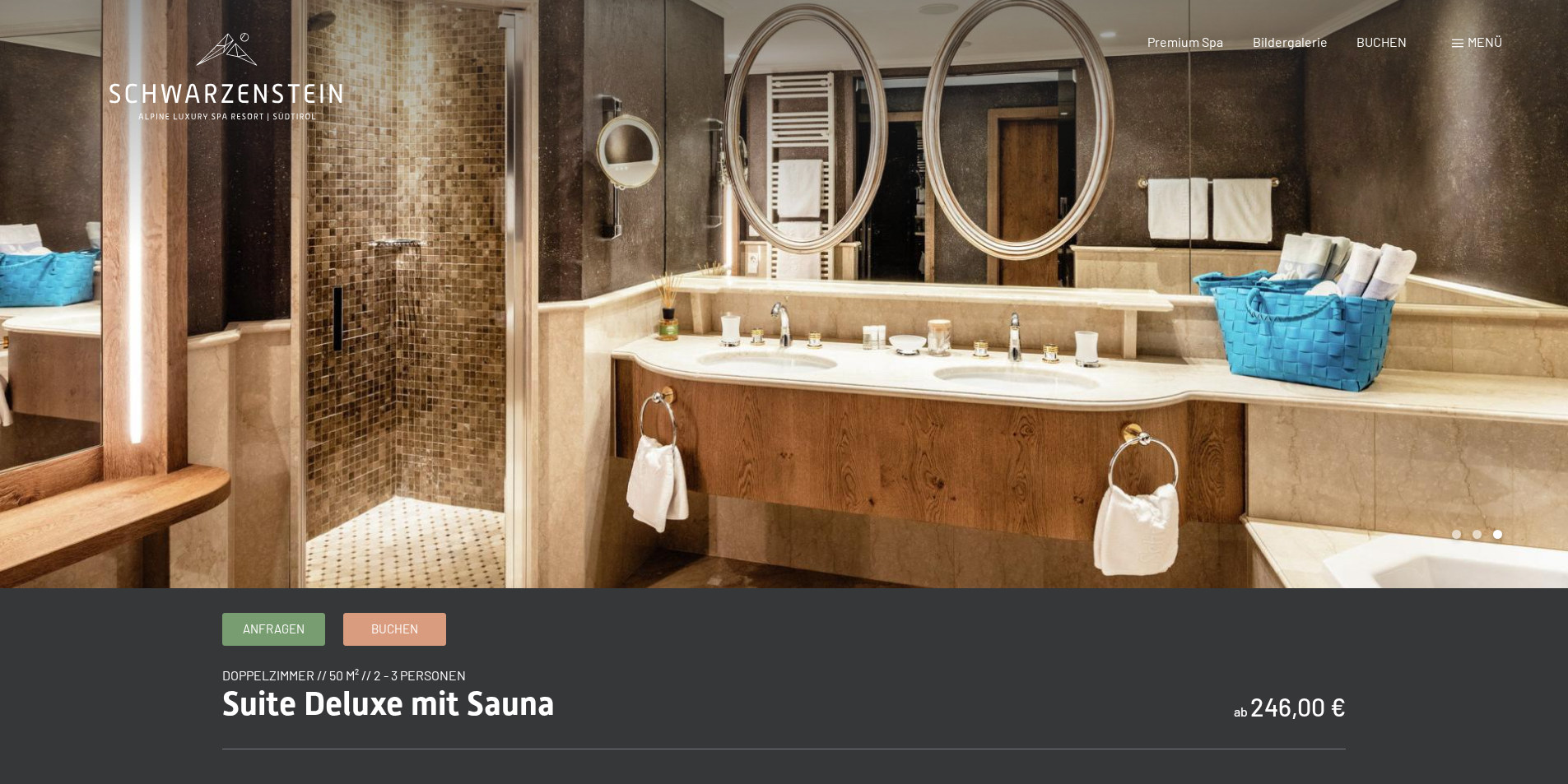
click at [1501, 302] on div at bounding box center [1176, 294] width 784 height 588
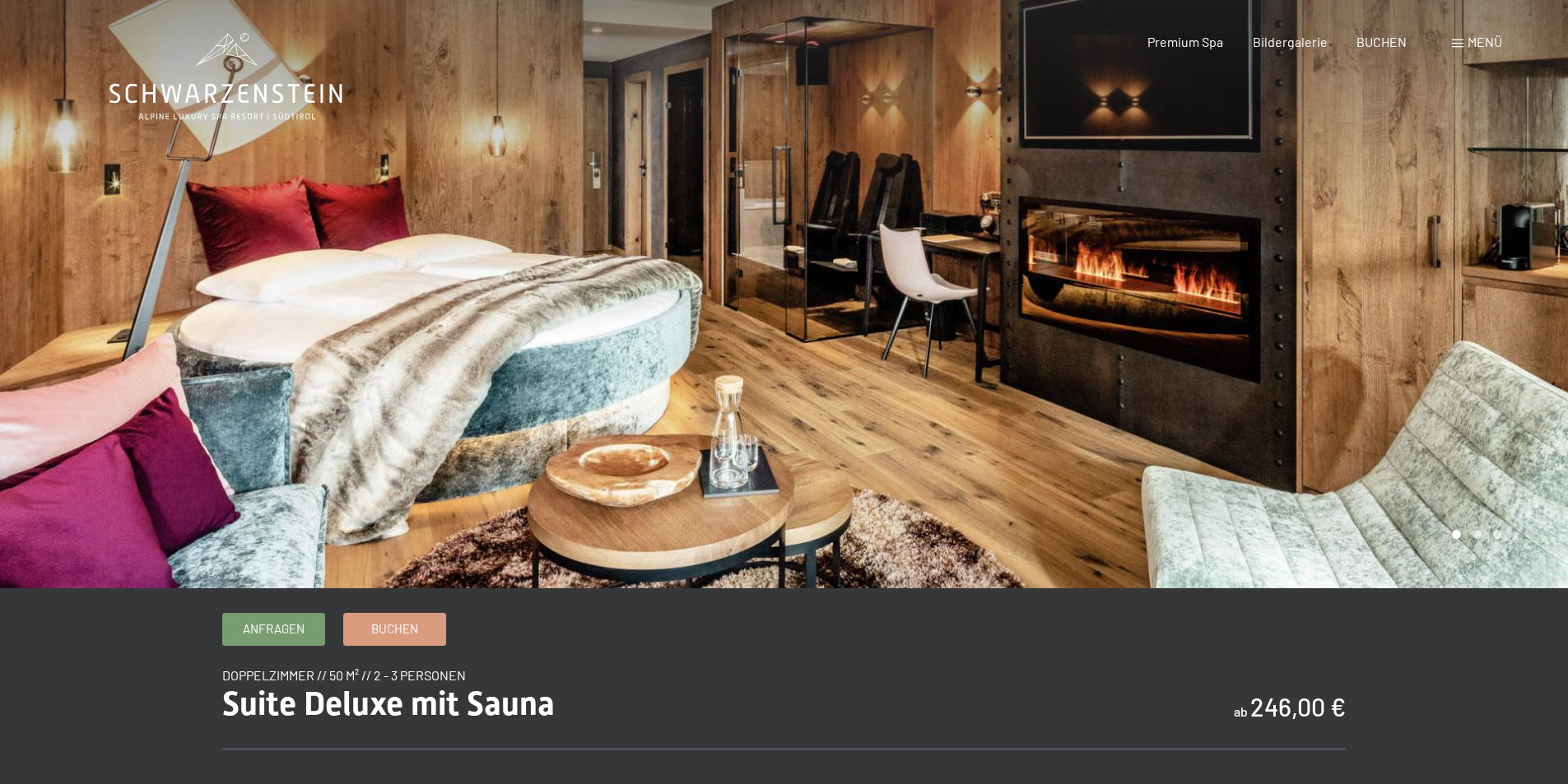
click at [1501, 302] on div at bounding box center [1176, 294] width 784 height 588
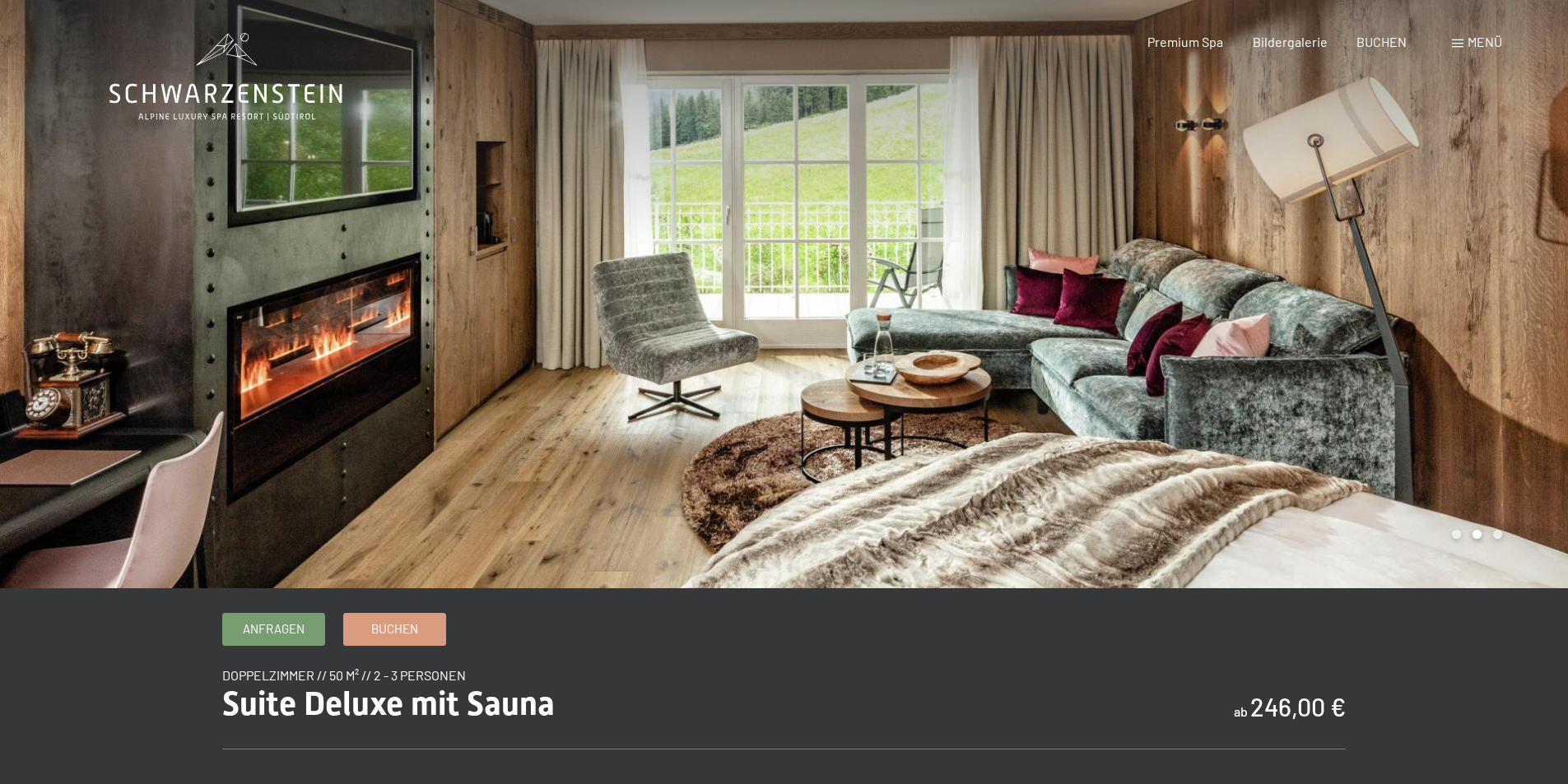
click at [1501, 302] on div at bounding box center [1176, 294] width 784 height 588
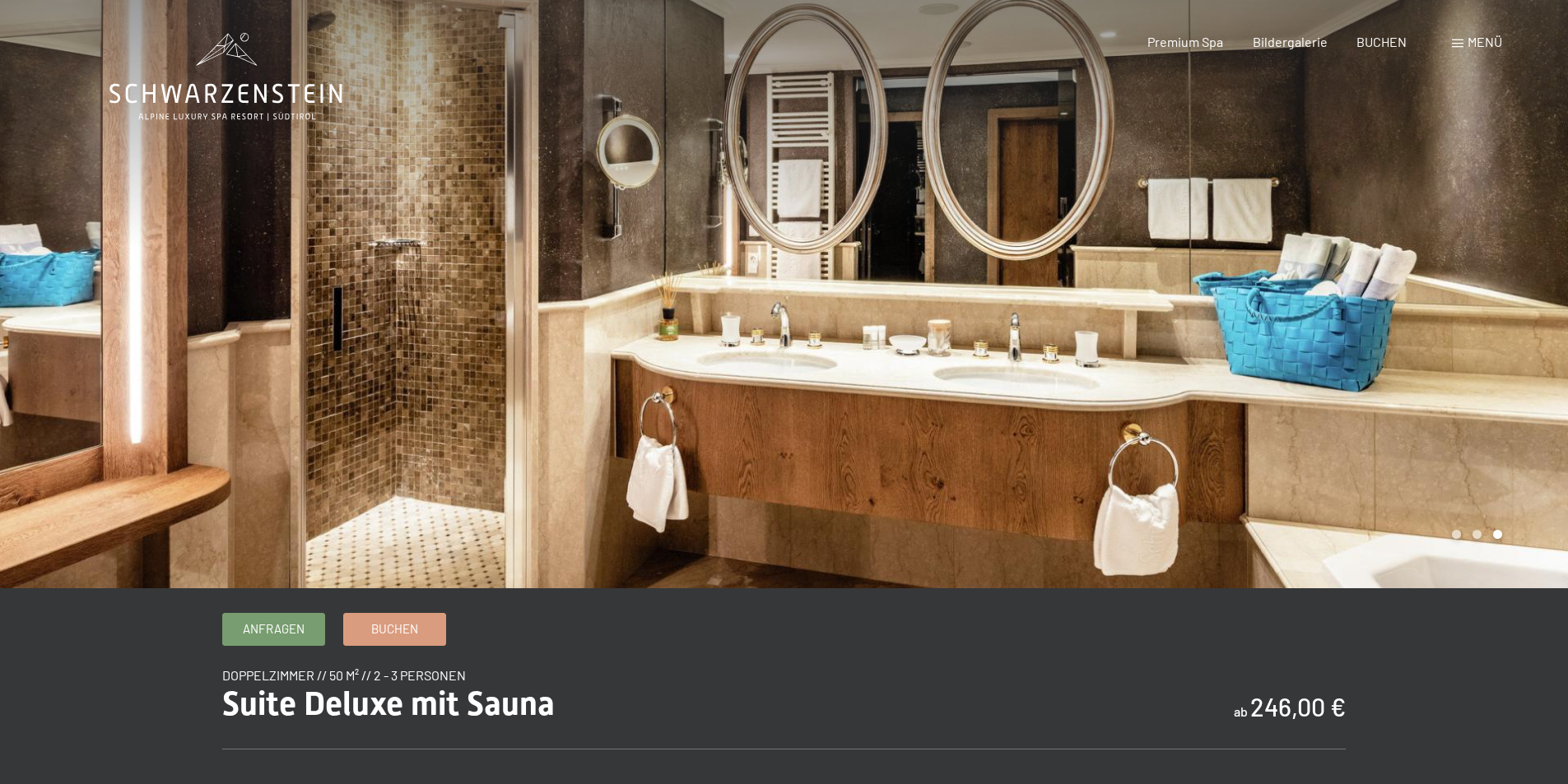
click at [1501, 302] on div at bounding box center [1176, 294] width 784 height 588
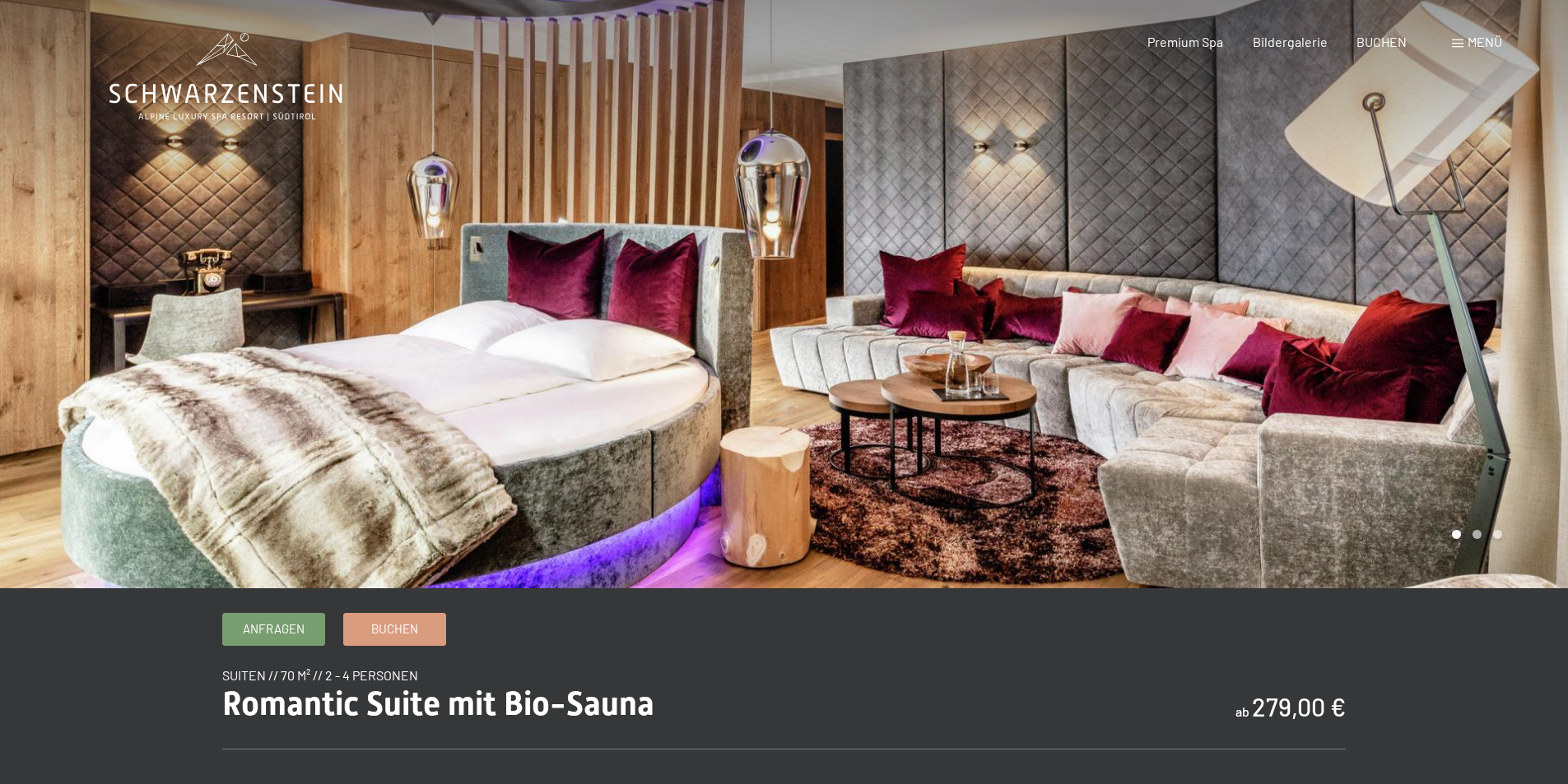
click at [1392, 307] on div at bounding box center [1176, 294] width 784 height 588
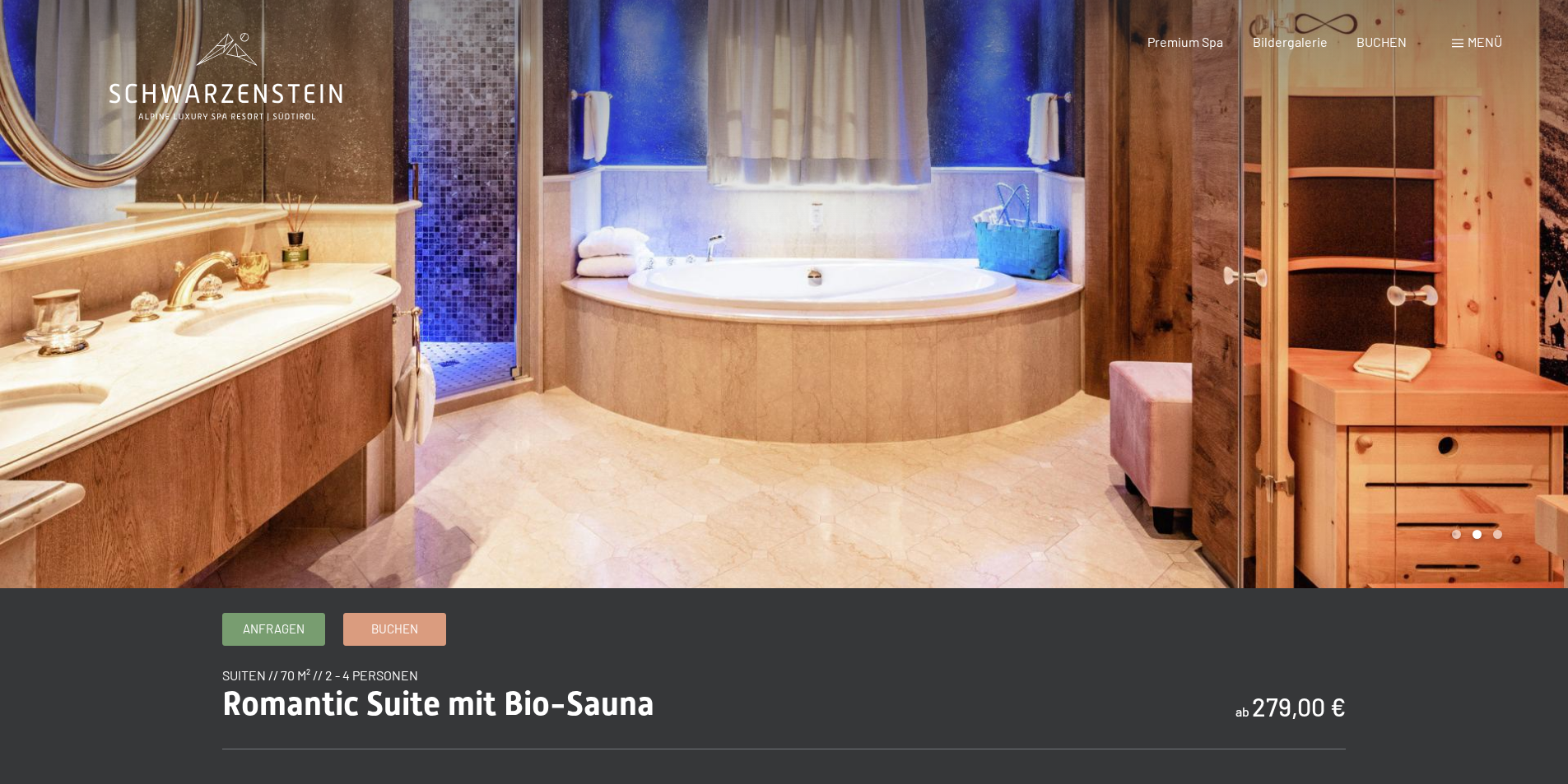
click at [1393, 310] on div at bounding box center [1176, 294] width 784 height 588
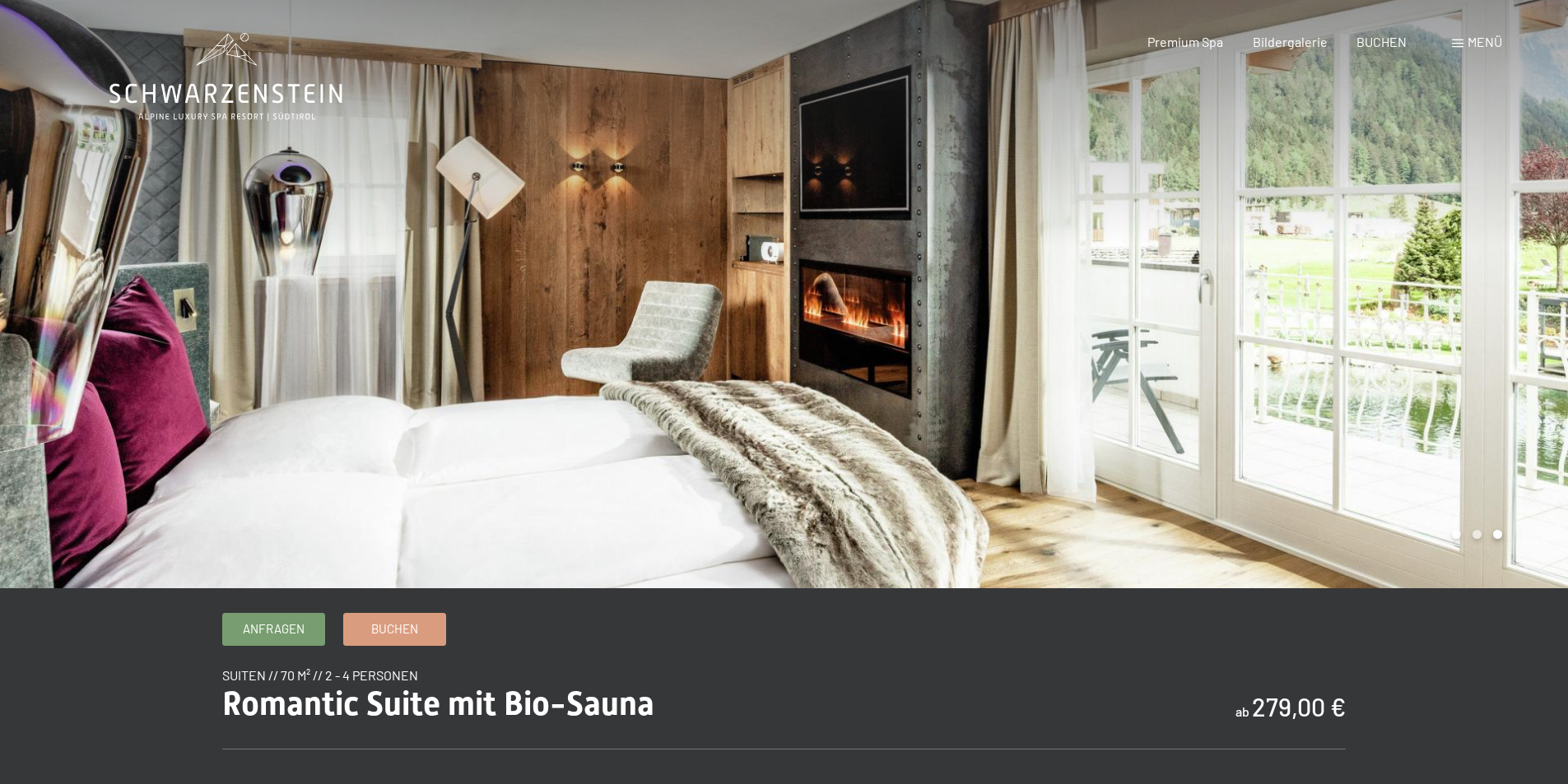
click at [1393, 310] on div at bounding box center [1176, 294] width 784 height 588
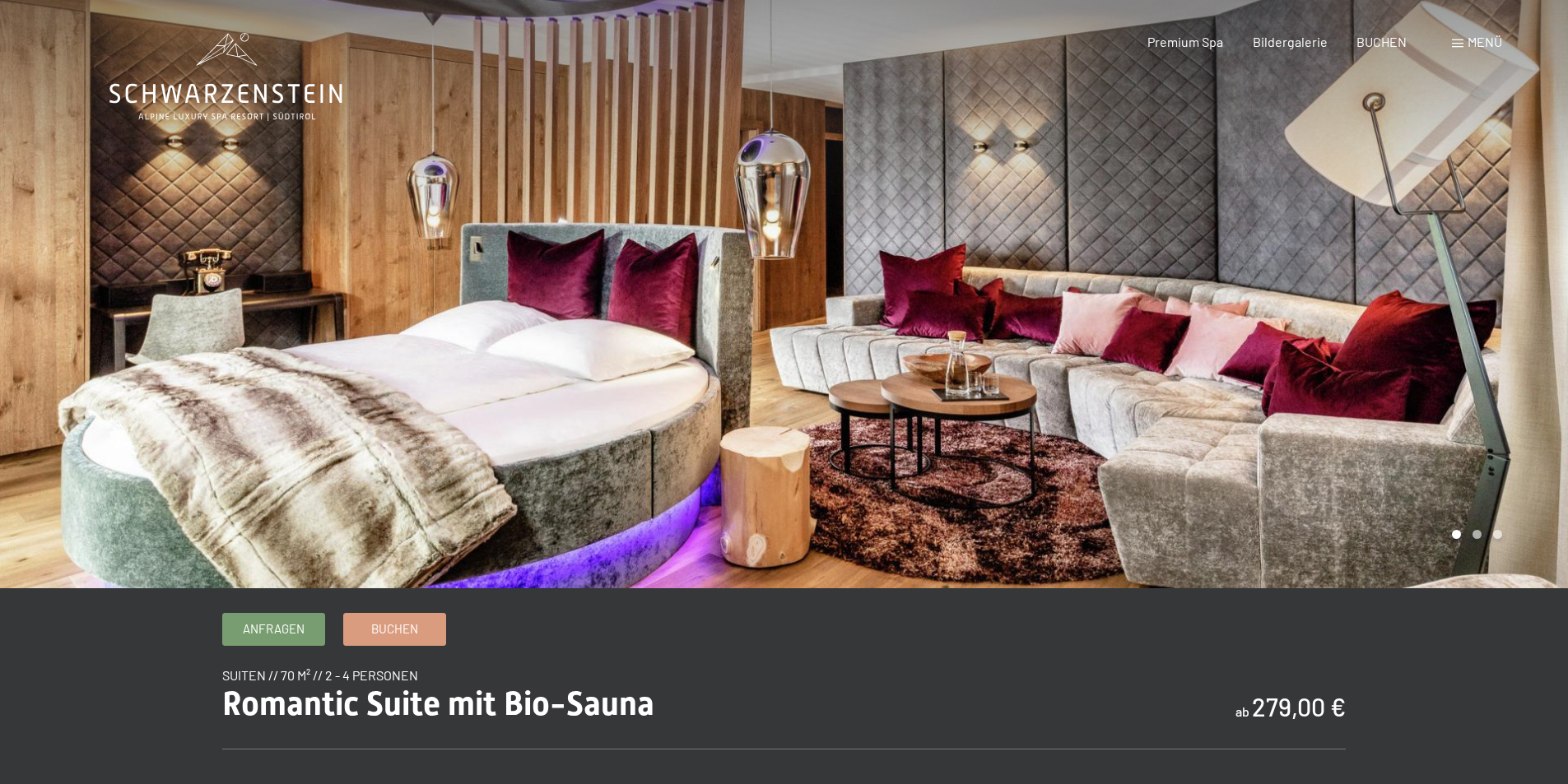
click at [1393, 310] on div at bounding box center [1176, 294] width 784 height 588
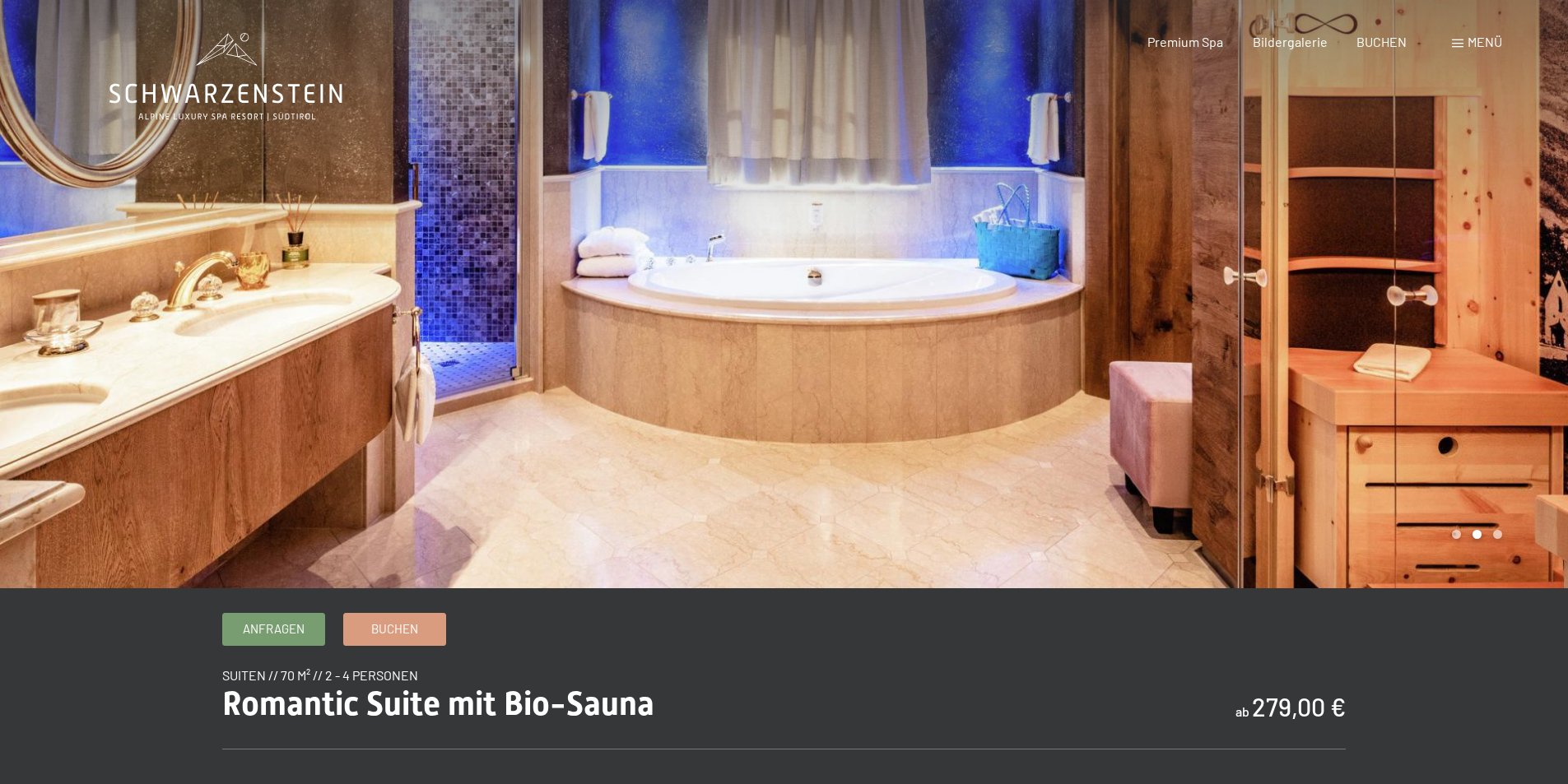
click at [1393, 310] on div at bounding box center [1176, 294] width 784 height 588
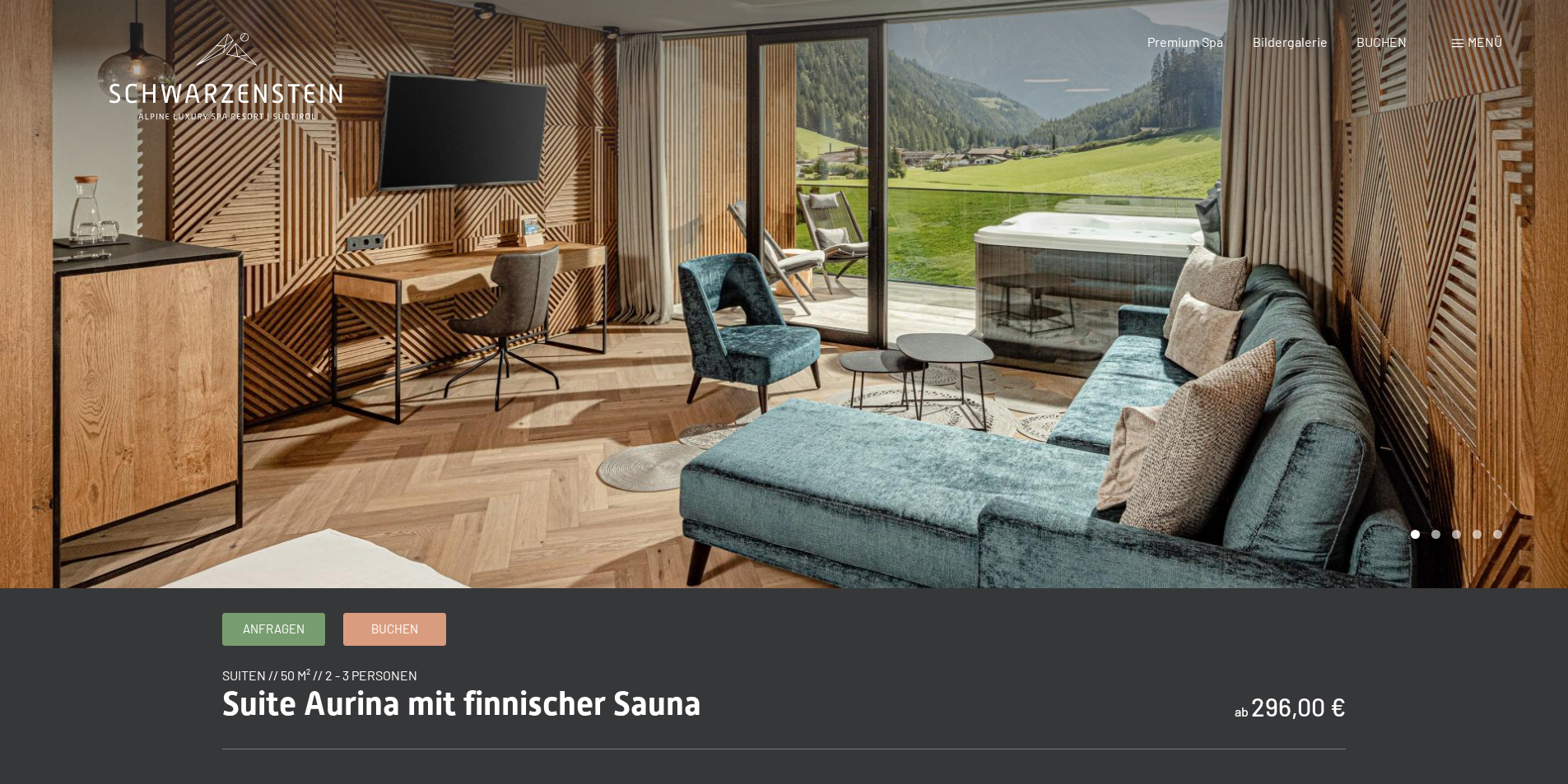
click at [1319, 319] on div at bounding box center [1176, 294] width 784 height 588
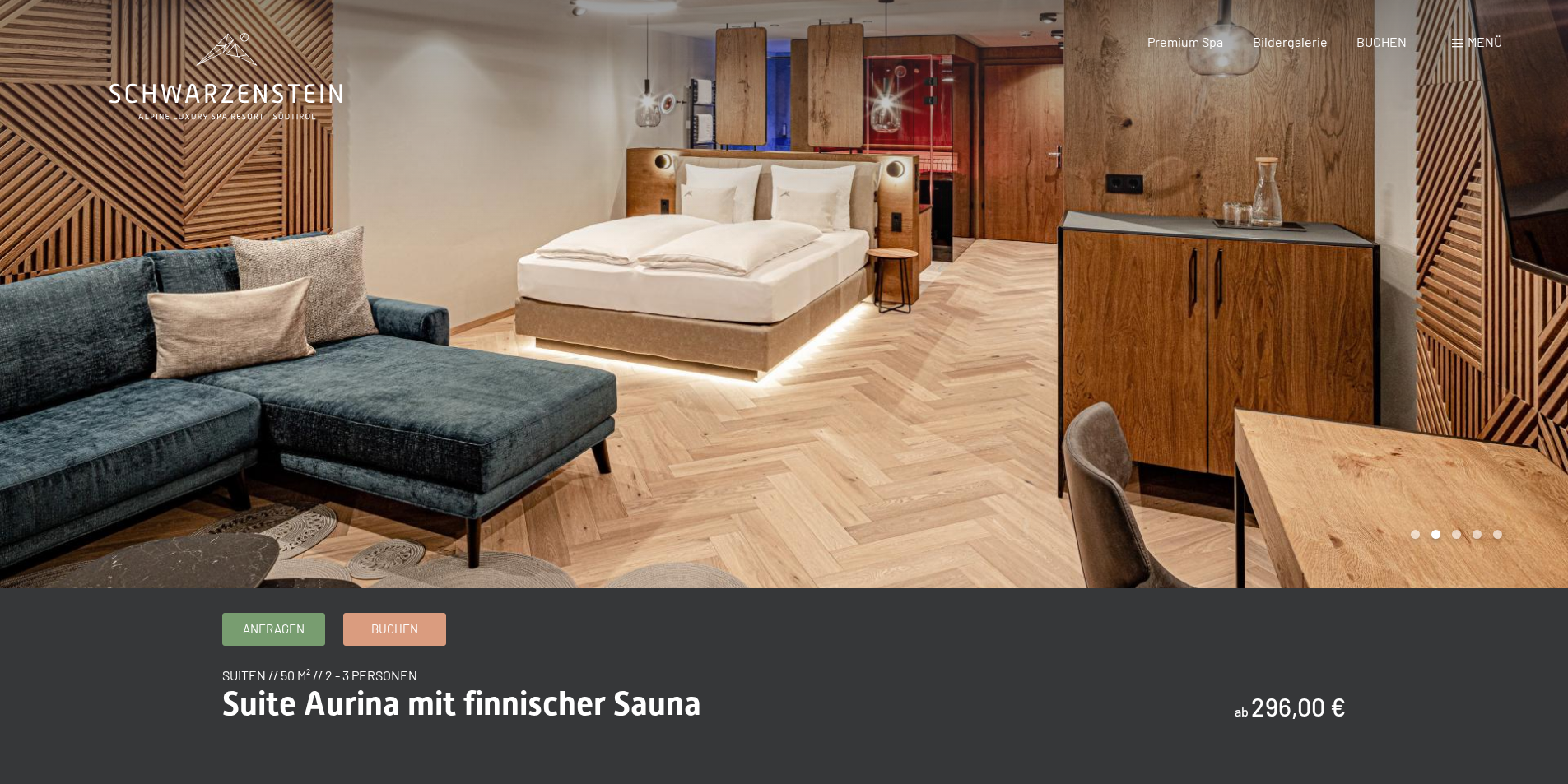
click at [1319, 319] on div at bounding box center [1176, 294] width 784 height 588
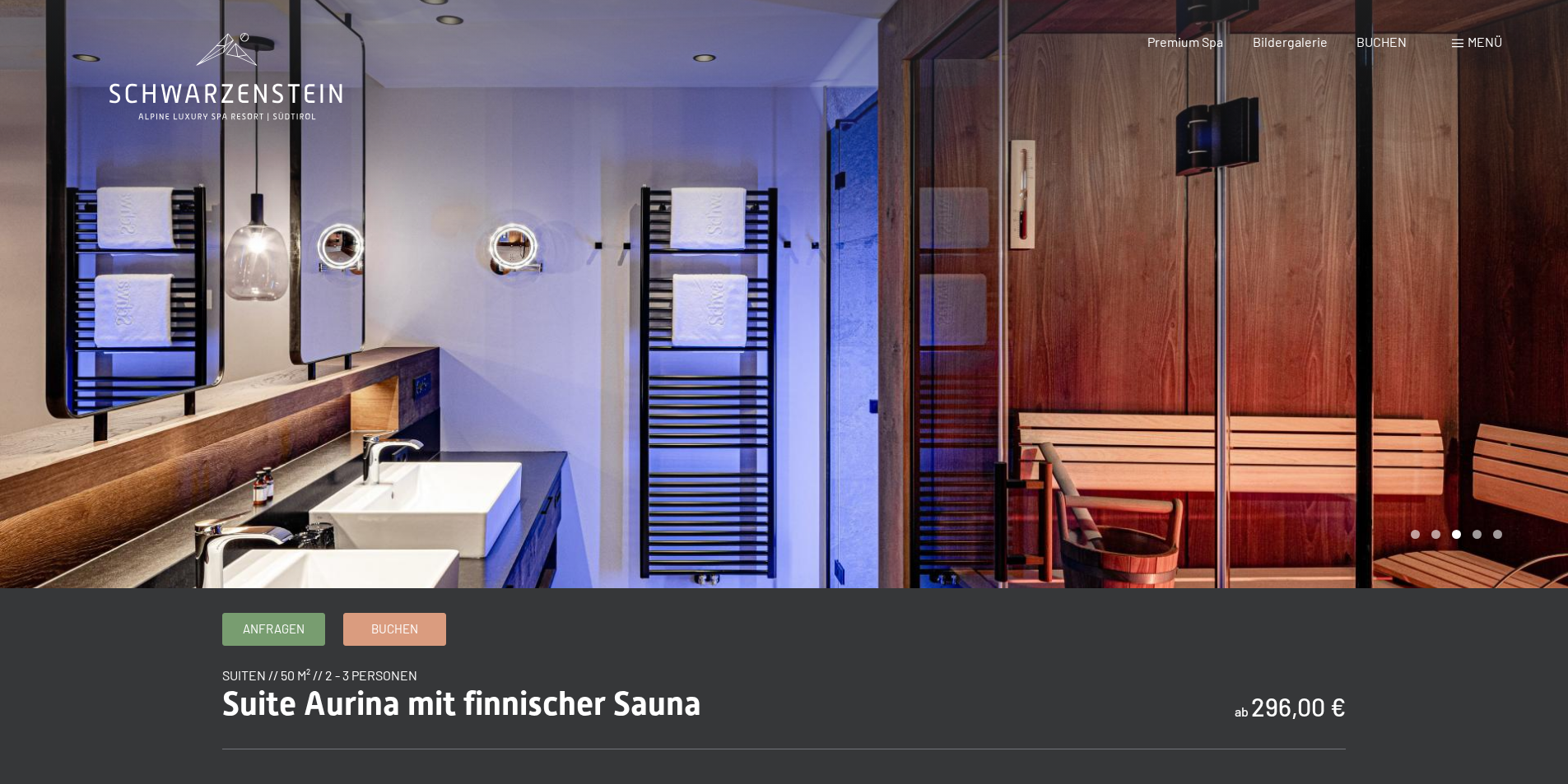
click at [1319, 319] on div at bounding box center [1176, 294] width 784 height 588
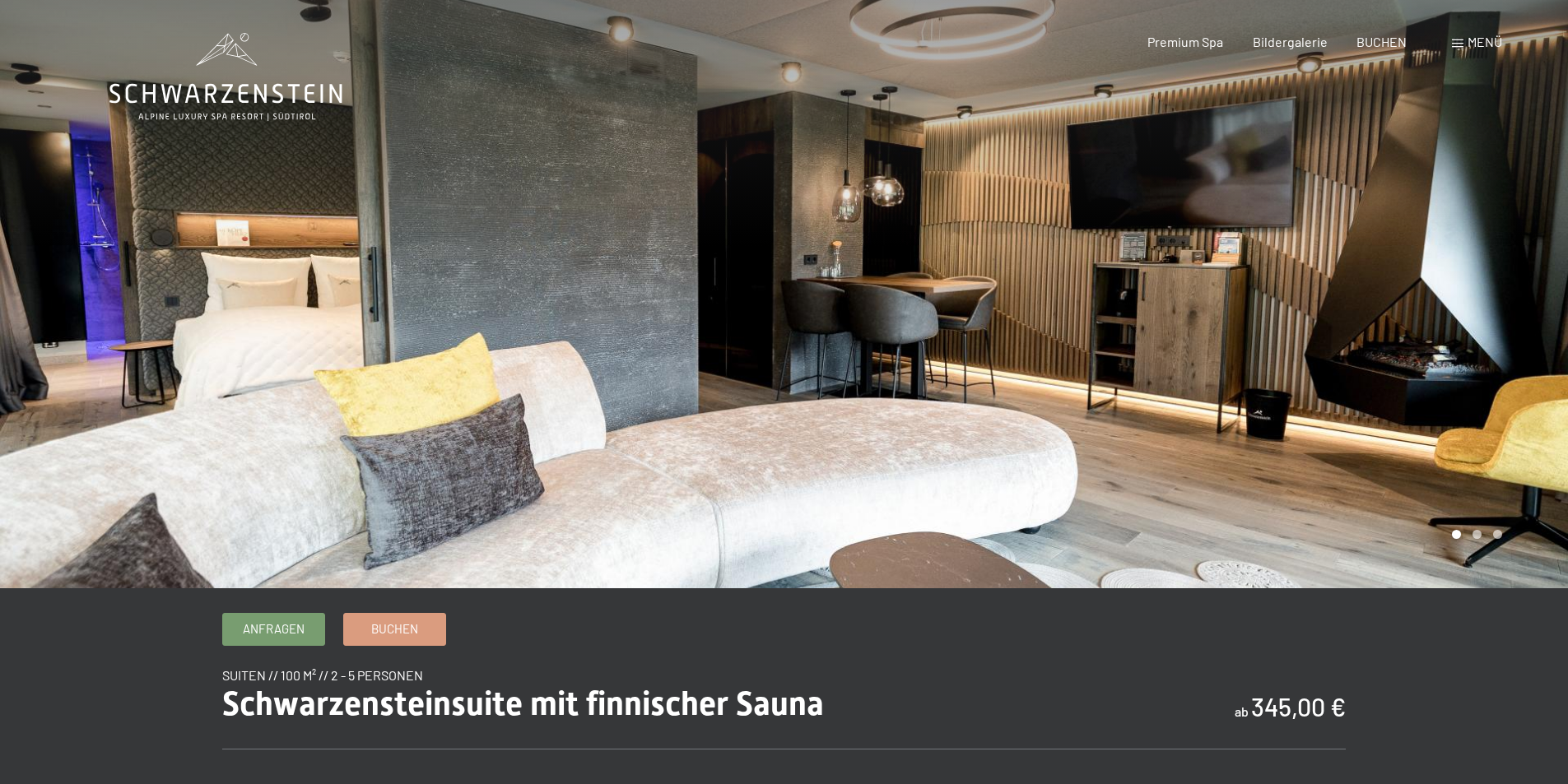
click at [1285, 303] on div at bounding box center [1176, 294] width 784 height 588
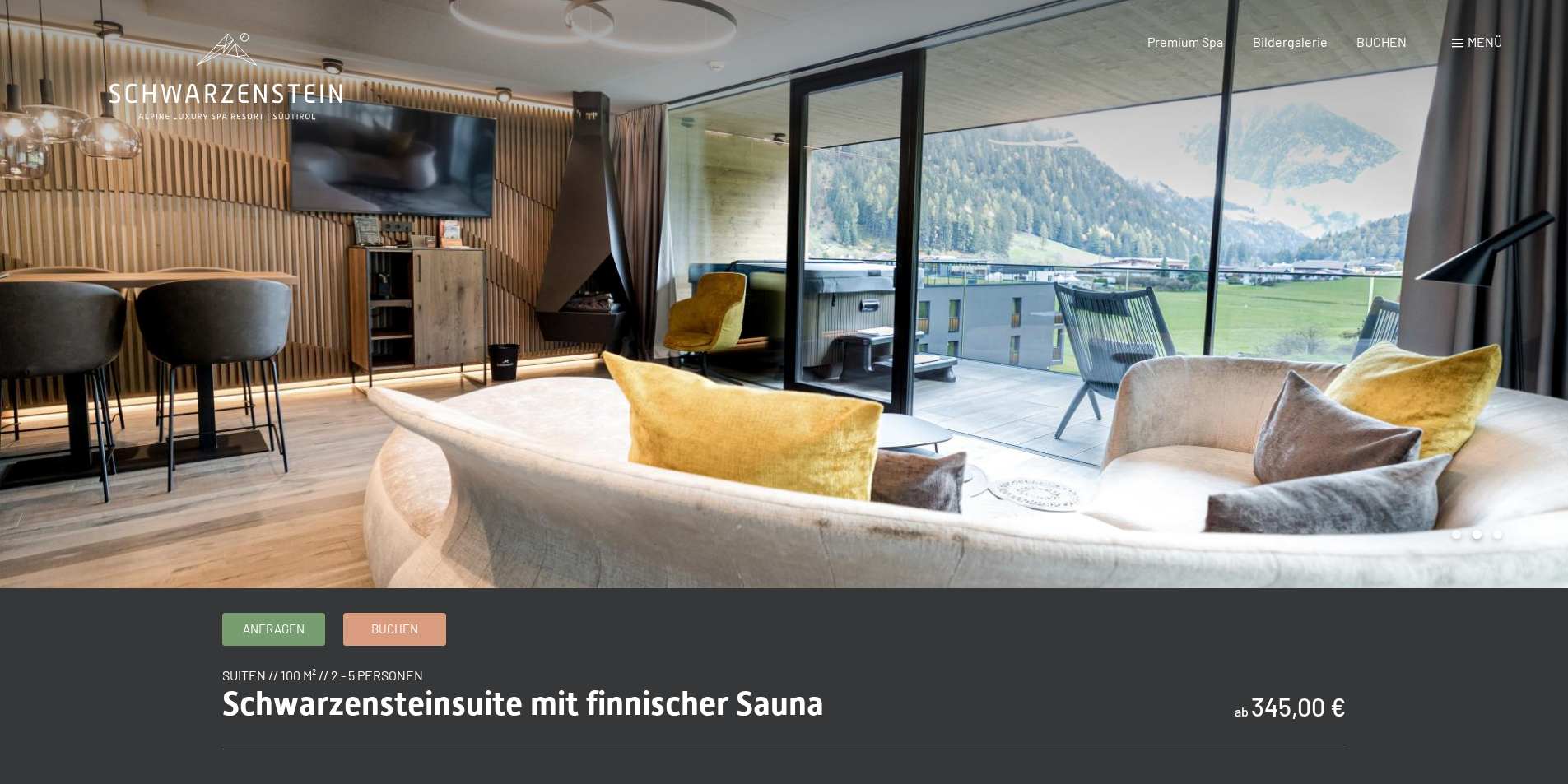
click at [1287, 303] on div at bounding box center [1176, 294] width 784 height 588
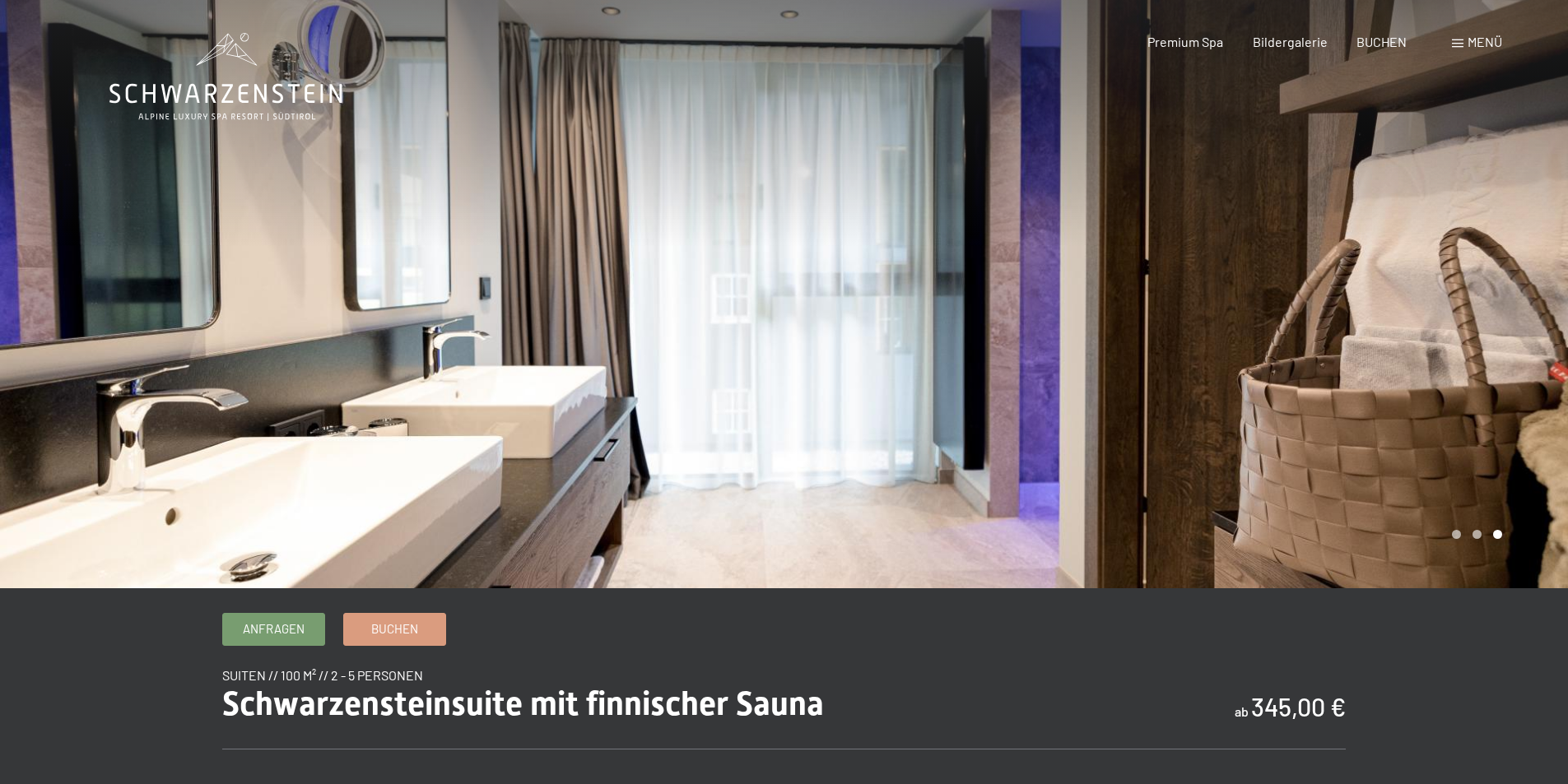
click at [1287, 303] on div at bounding box center [1176, 294] width 784 height 588
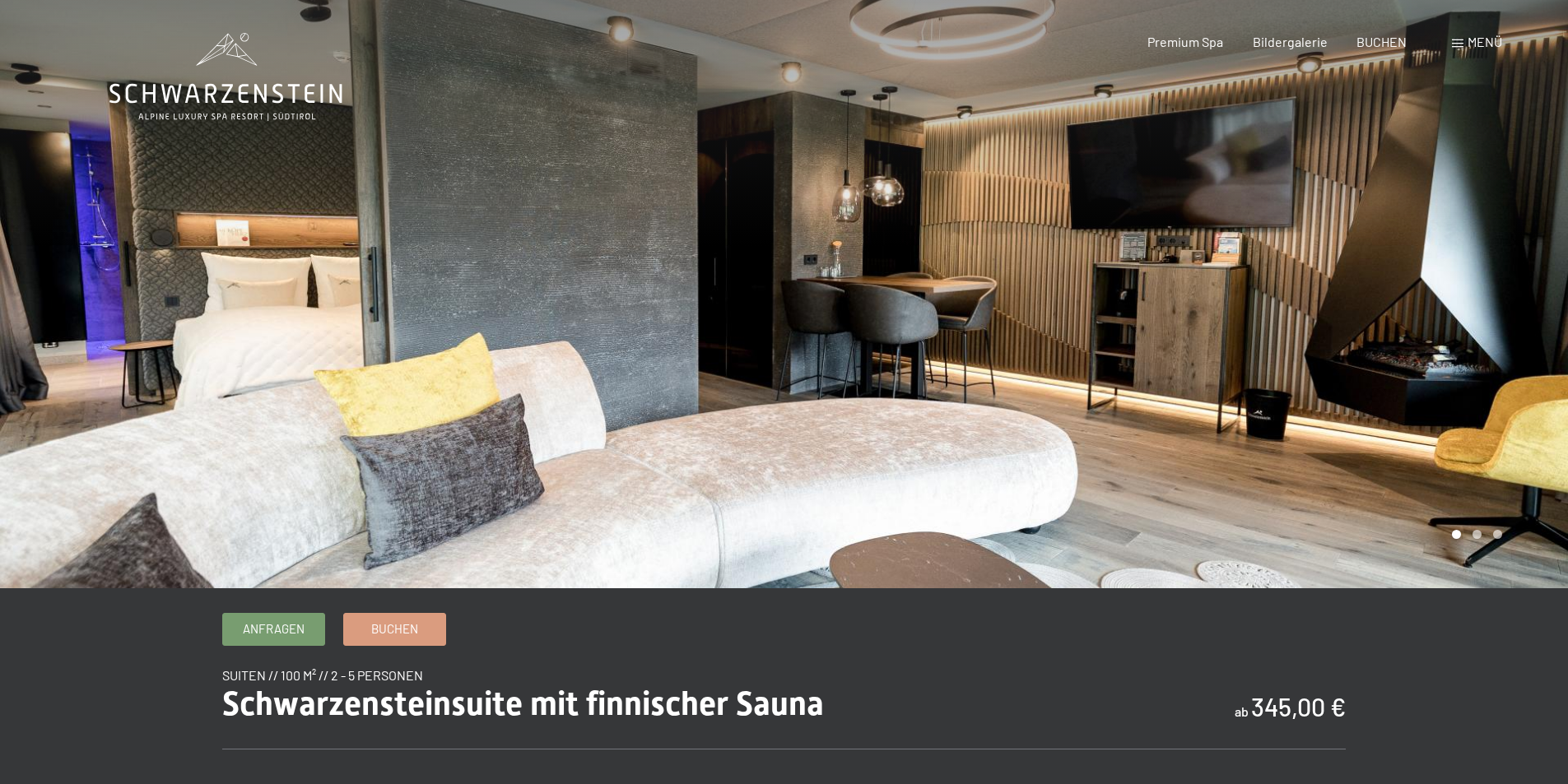
click at [1286, 304] on div at bounding box center [1176, 294] width 784 height 588
